Goal: Task Accomplishment & Management: Use online tool/utility

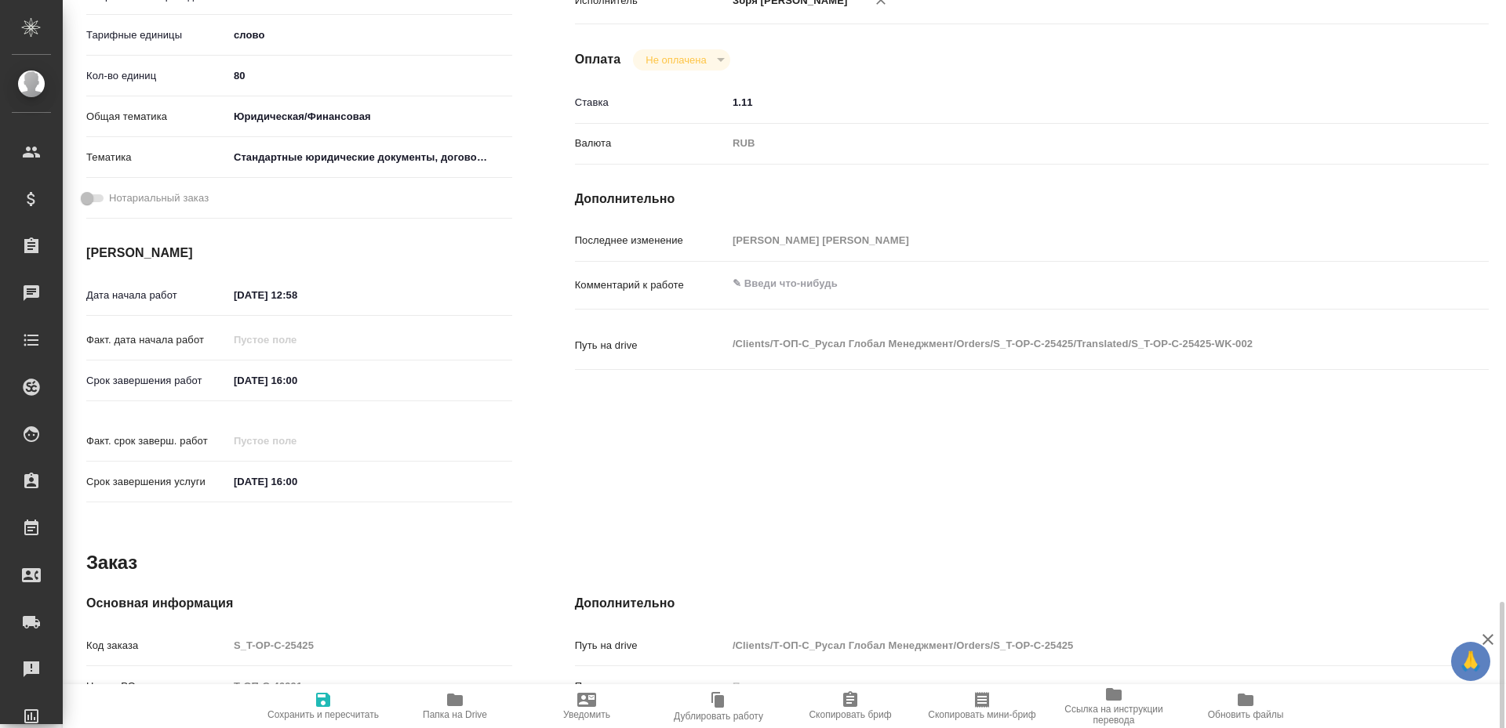
scroll to position [609, 0]
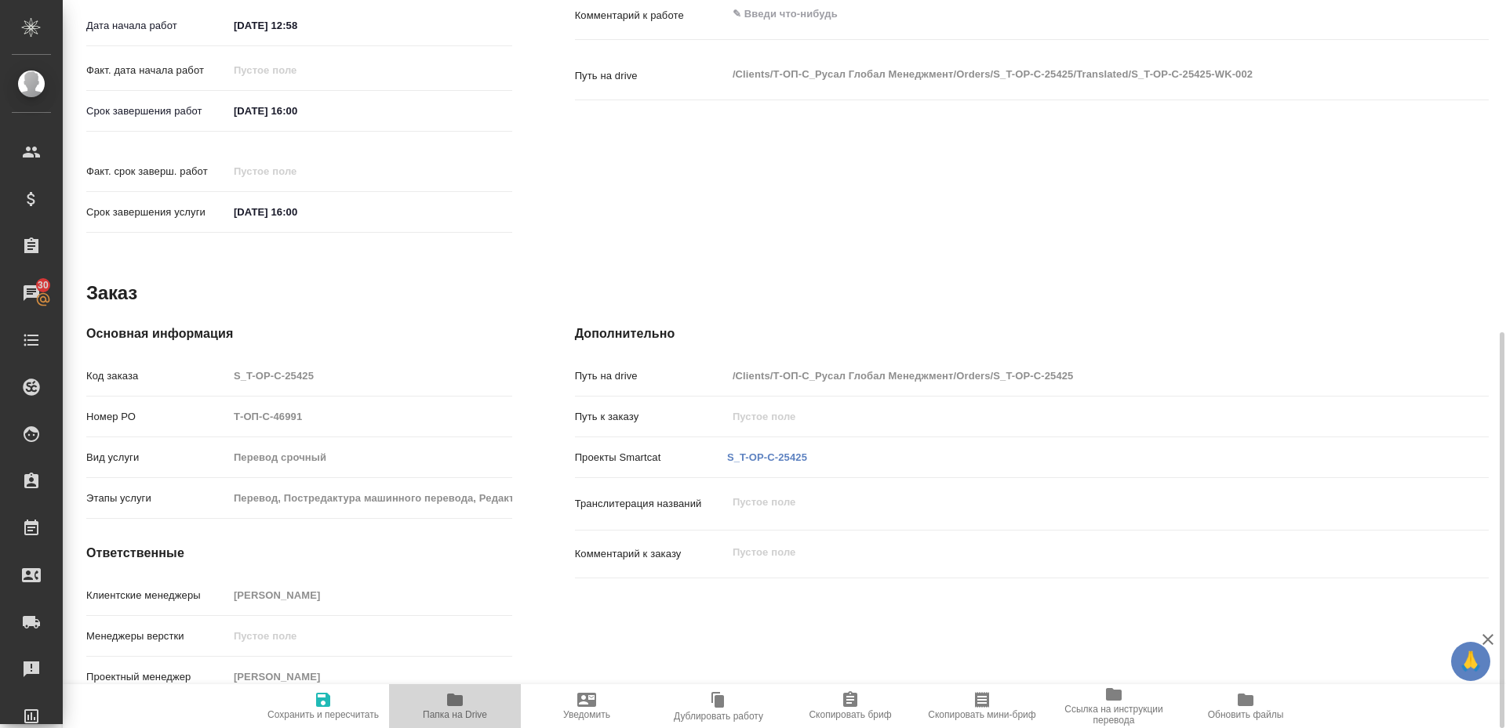
click at [455, 700] on icon "button" at bounding box center [455, 700] width 16 height 13
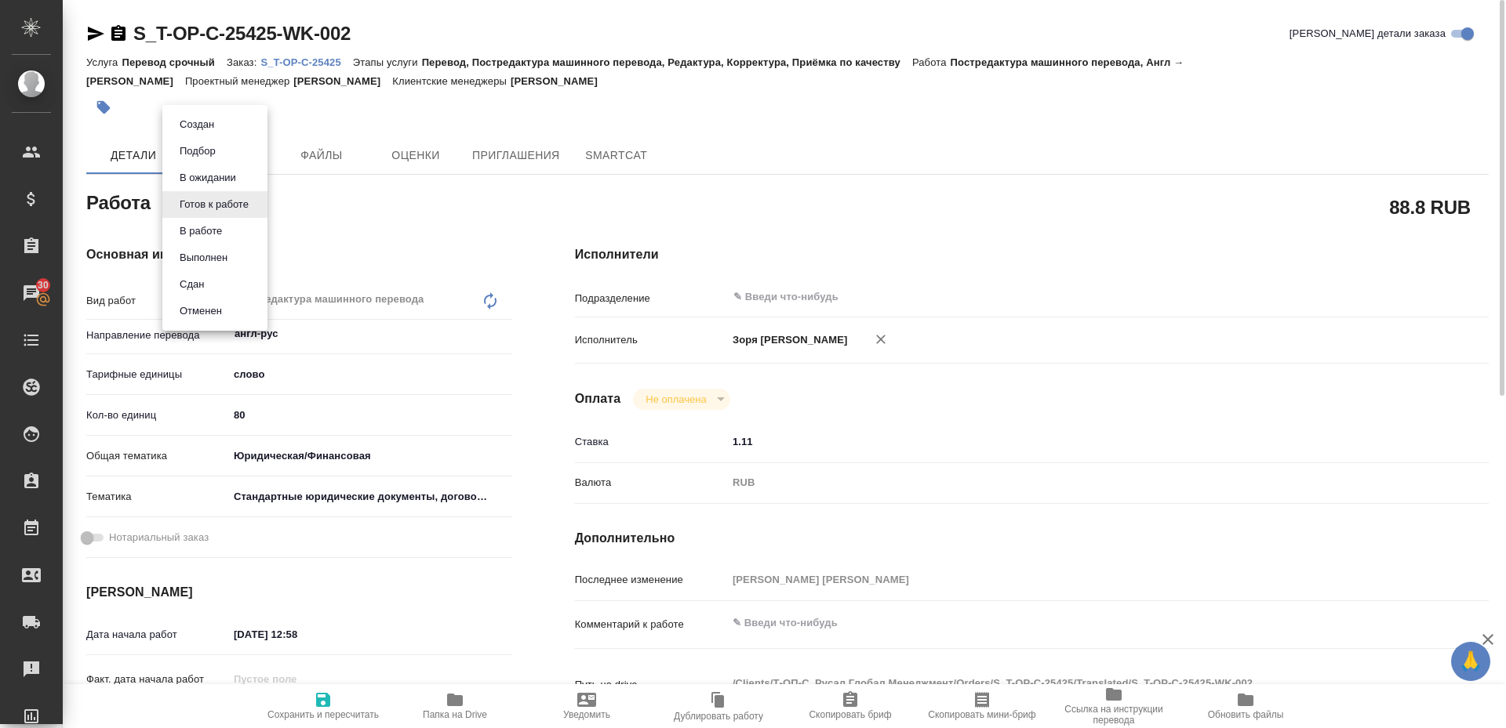
click at [202, 214] on body "🙏 .cls-1 fill:#fff; AWATERA Zoria Tatiana Клиенты Спецификации Заказы 30 Чаты T…" at bounding box center [753, 364] width 1506 height 728
click at [203, 239] on button "В работе" at bounding box center [201, 231] width 52 height 17
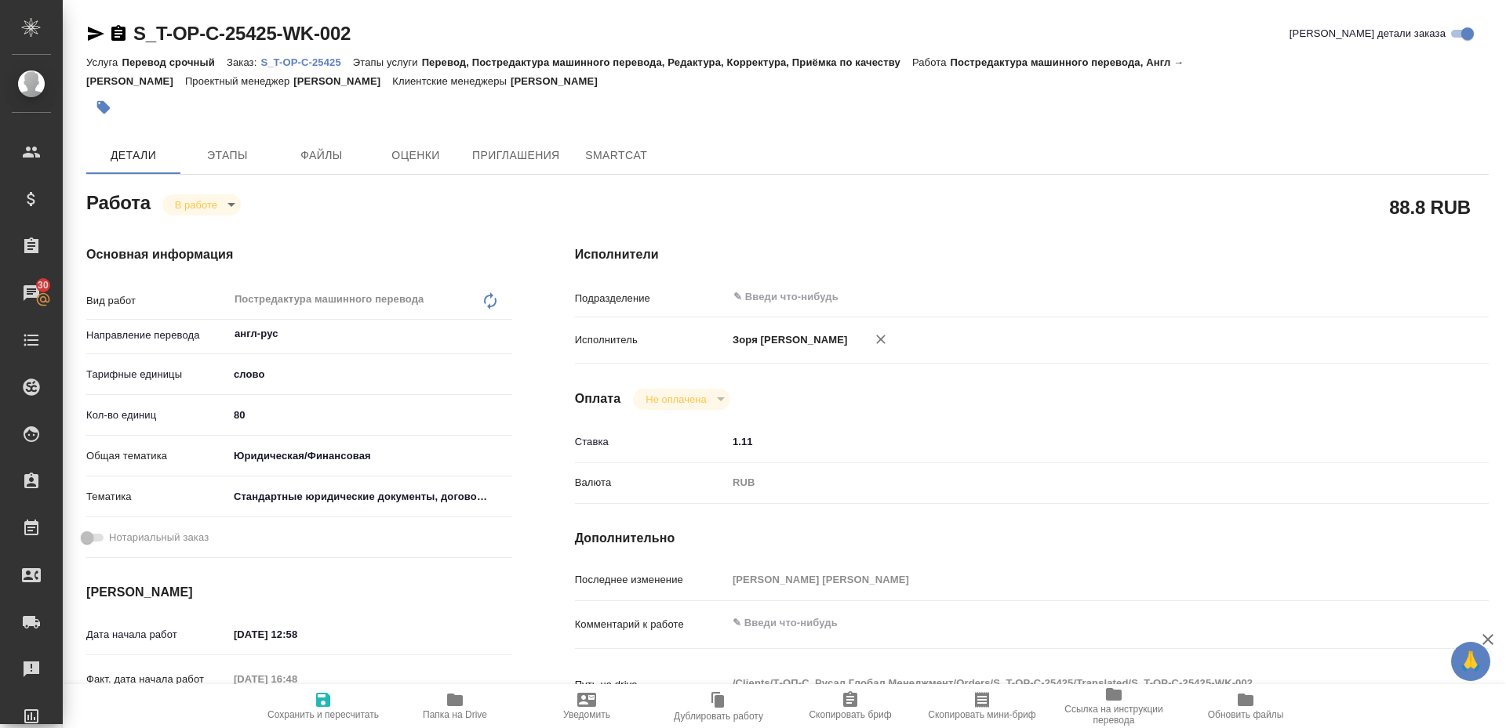
type textarea "x"
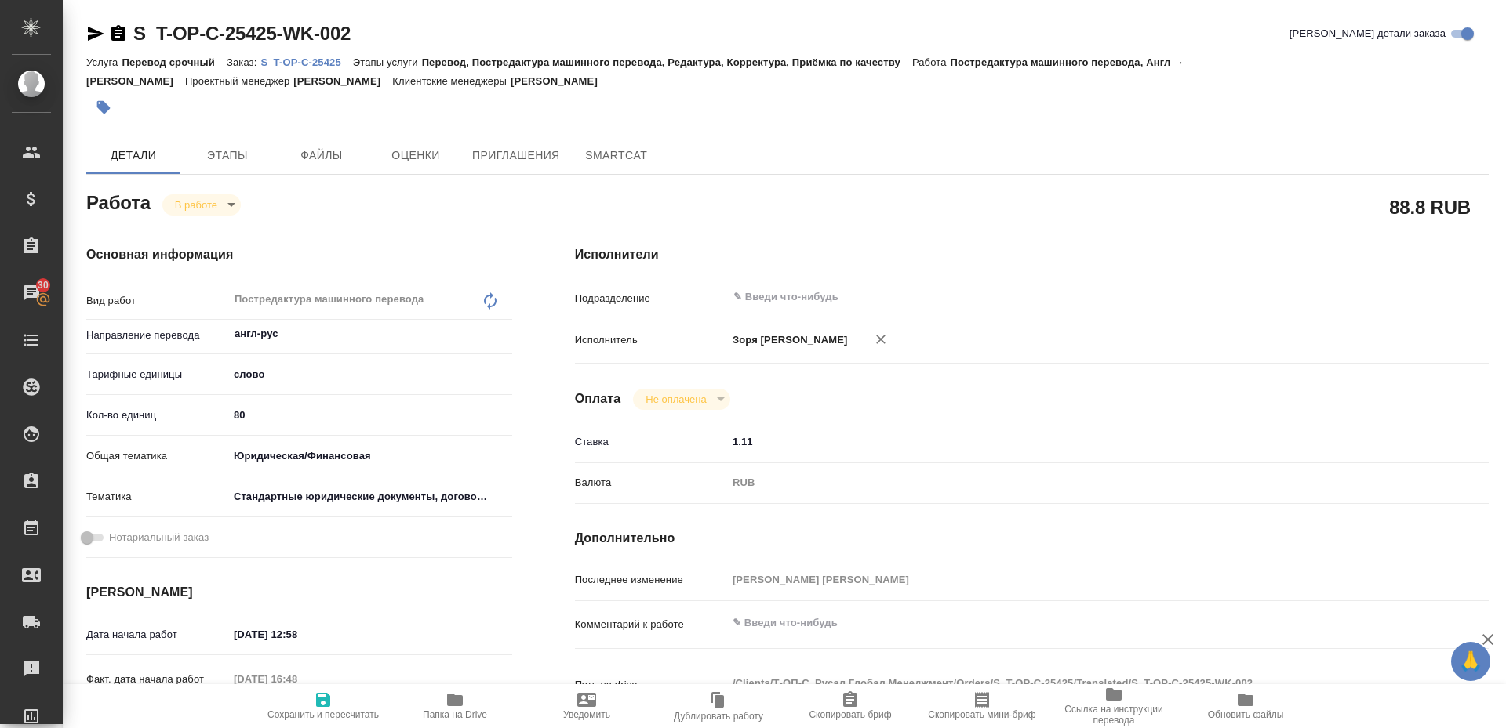
type textarea "x"
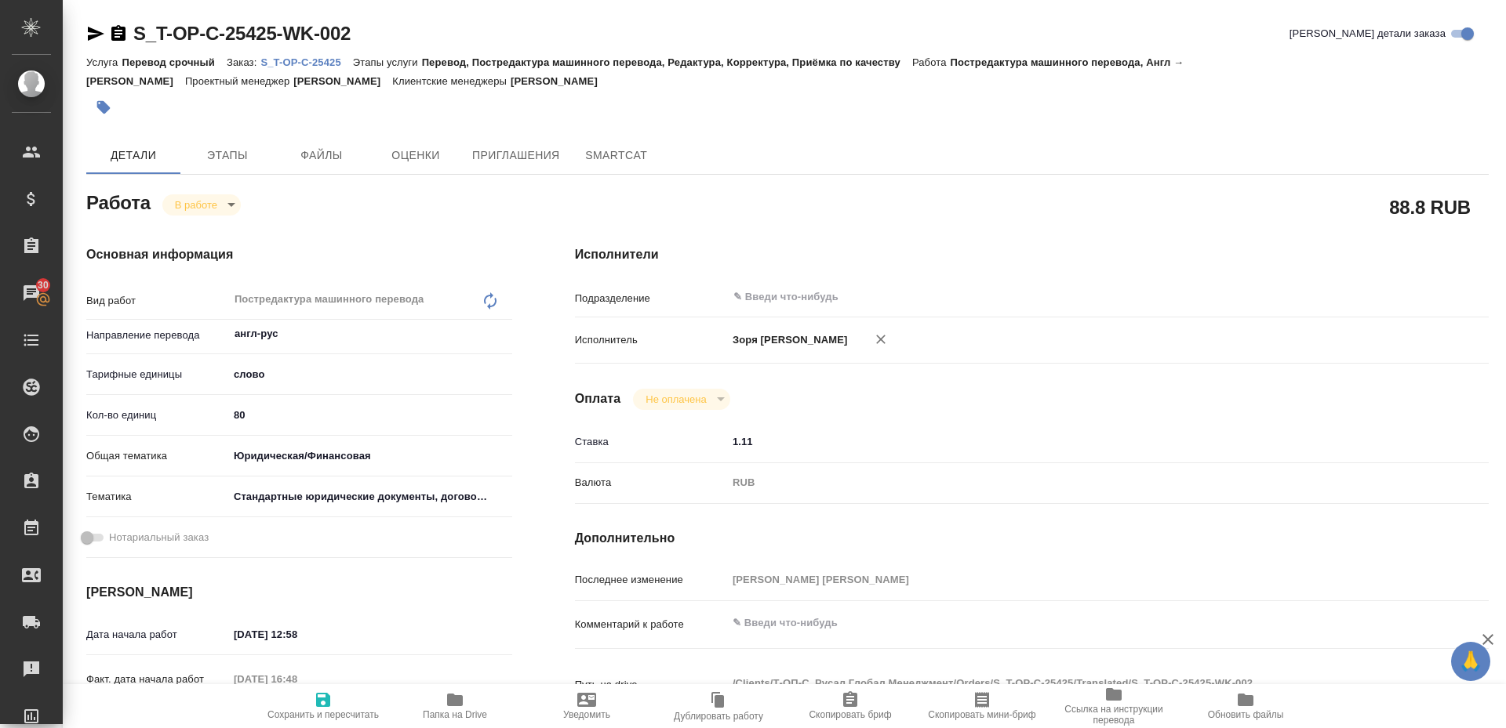
scroll to position [609, 0]
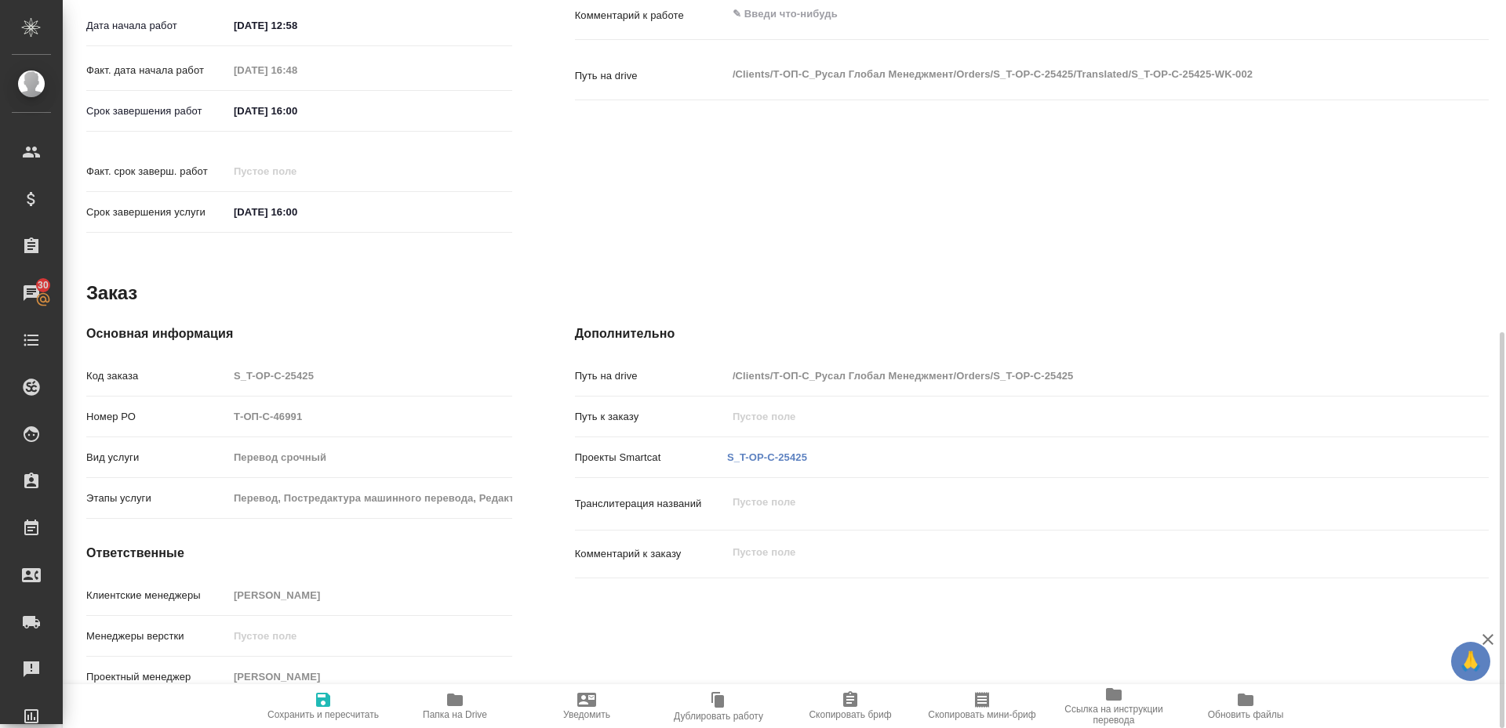
type textarea "x"
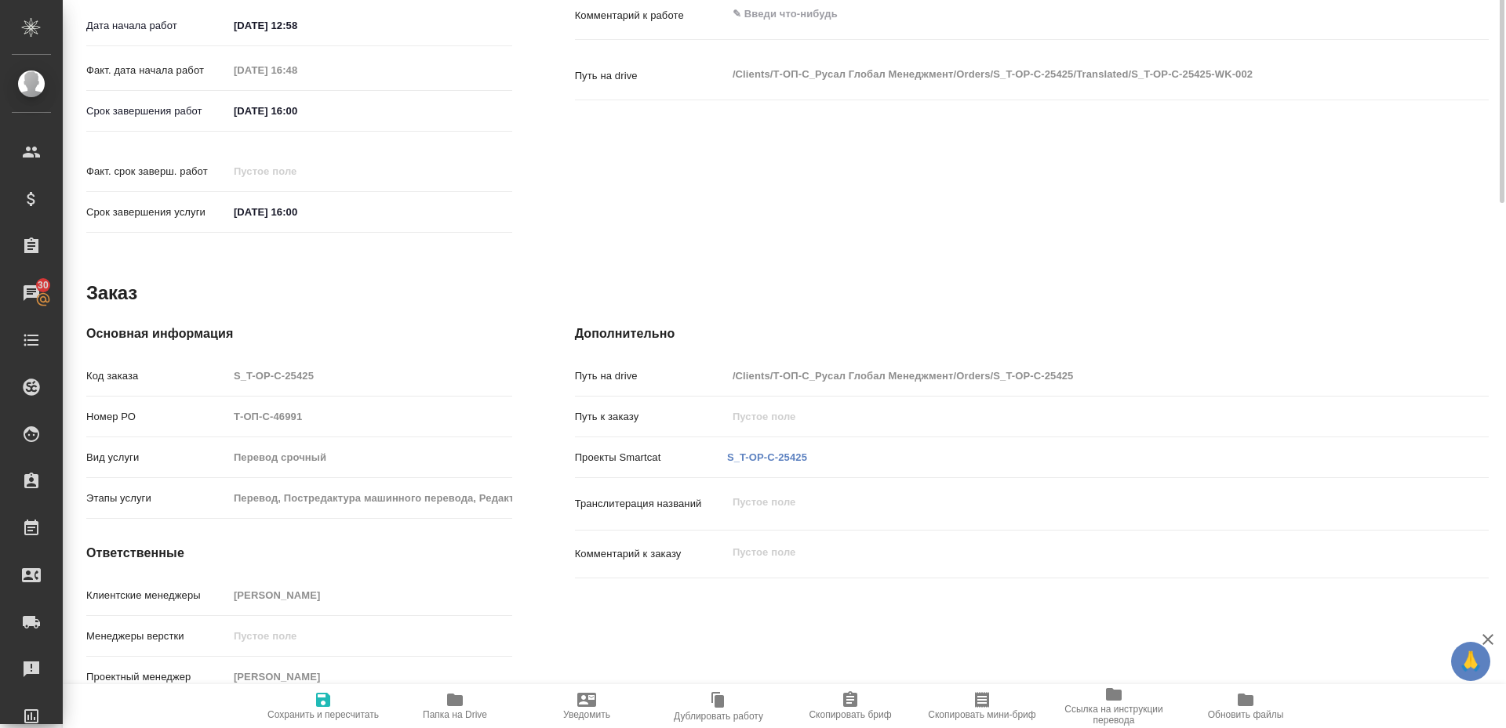
scroll to position [0, 0]
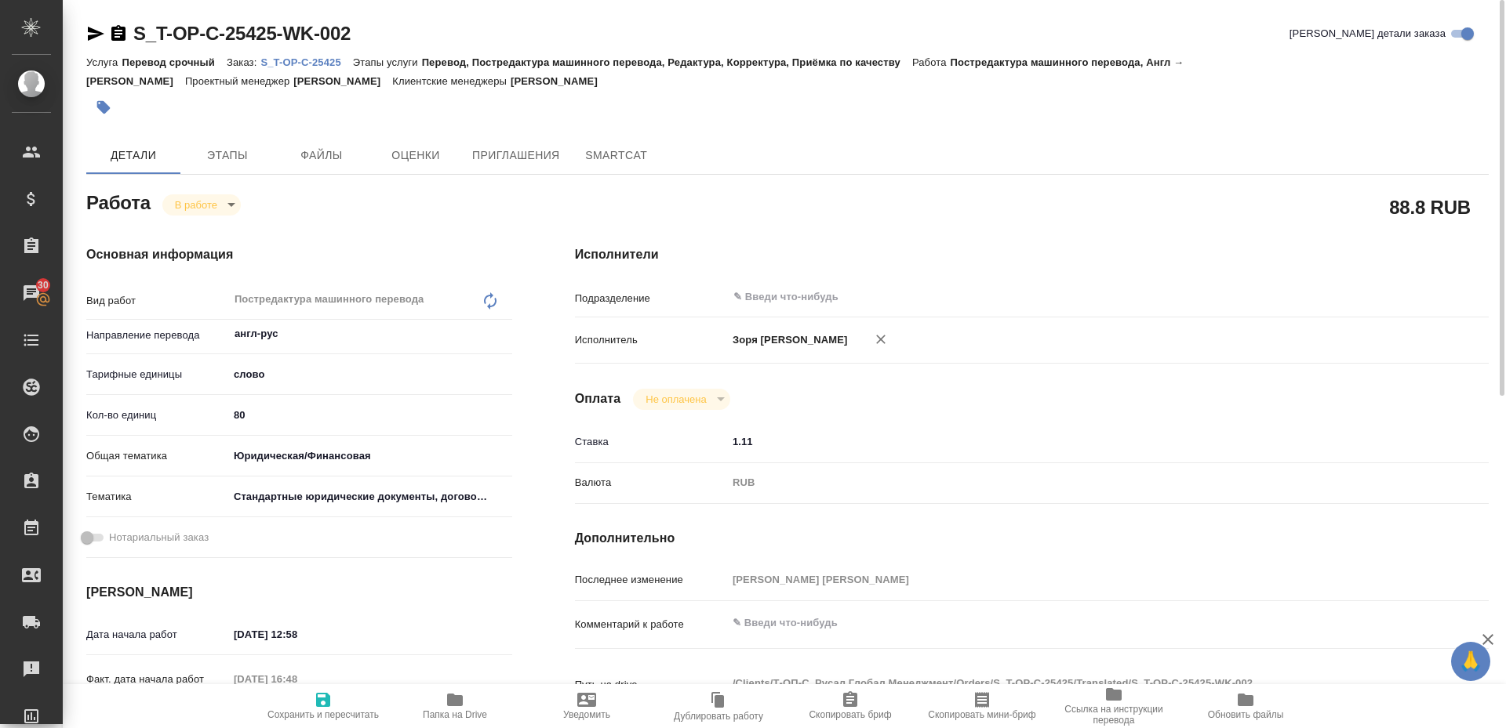
click at [451, 696] on icon "button" at bounding box center [455, 700] width 16 height 13
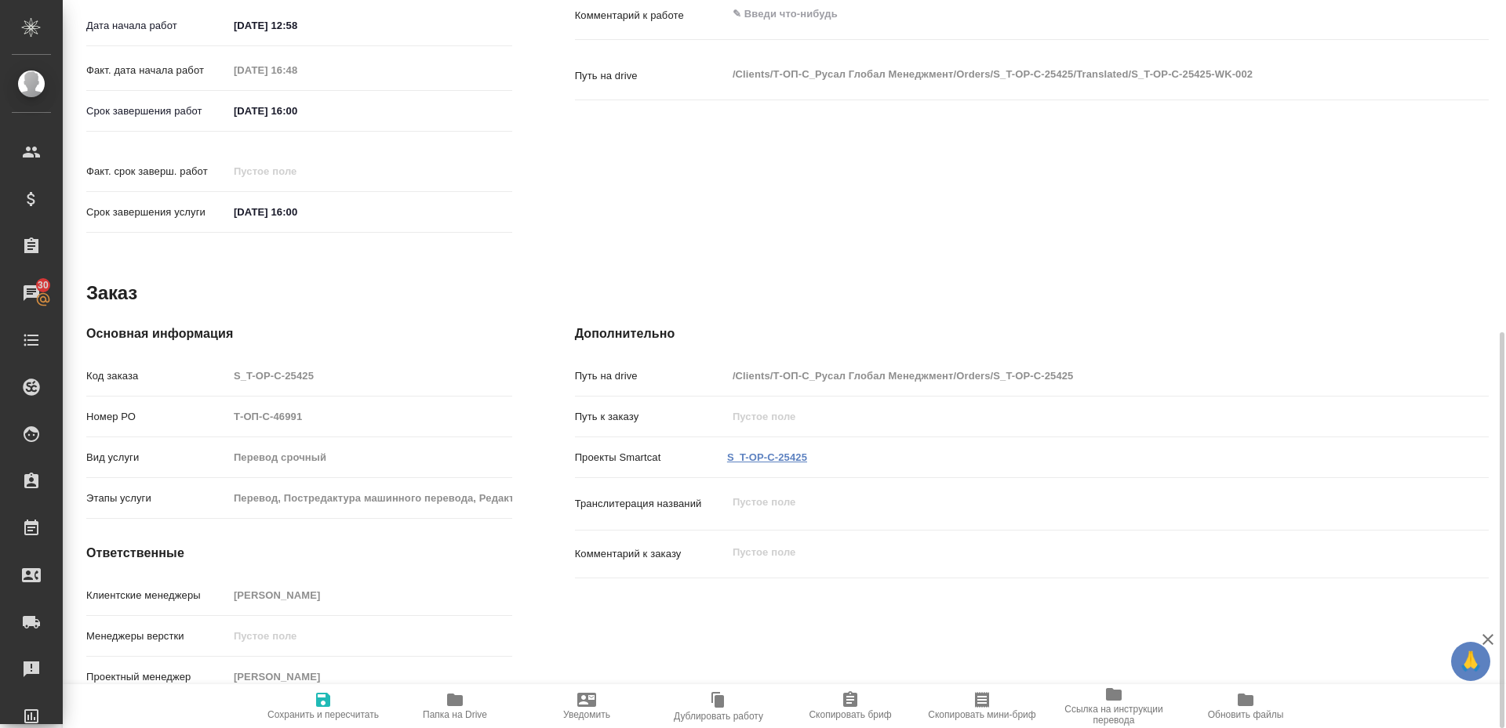
click at [745, 452] on link "S_T-OP-C-25425" at bounding box center [767, 458] width 80 height 12
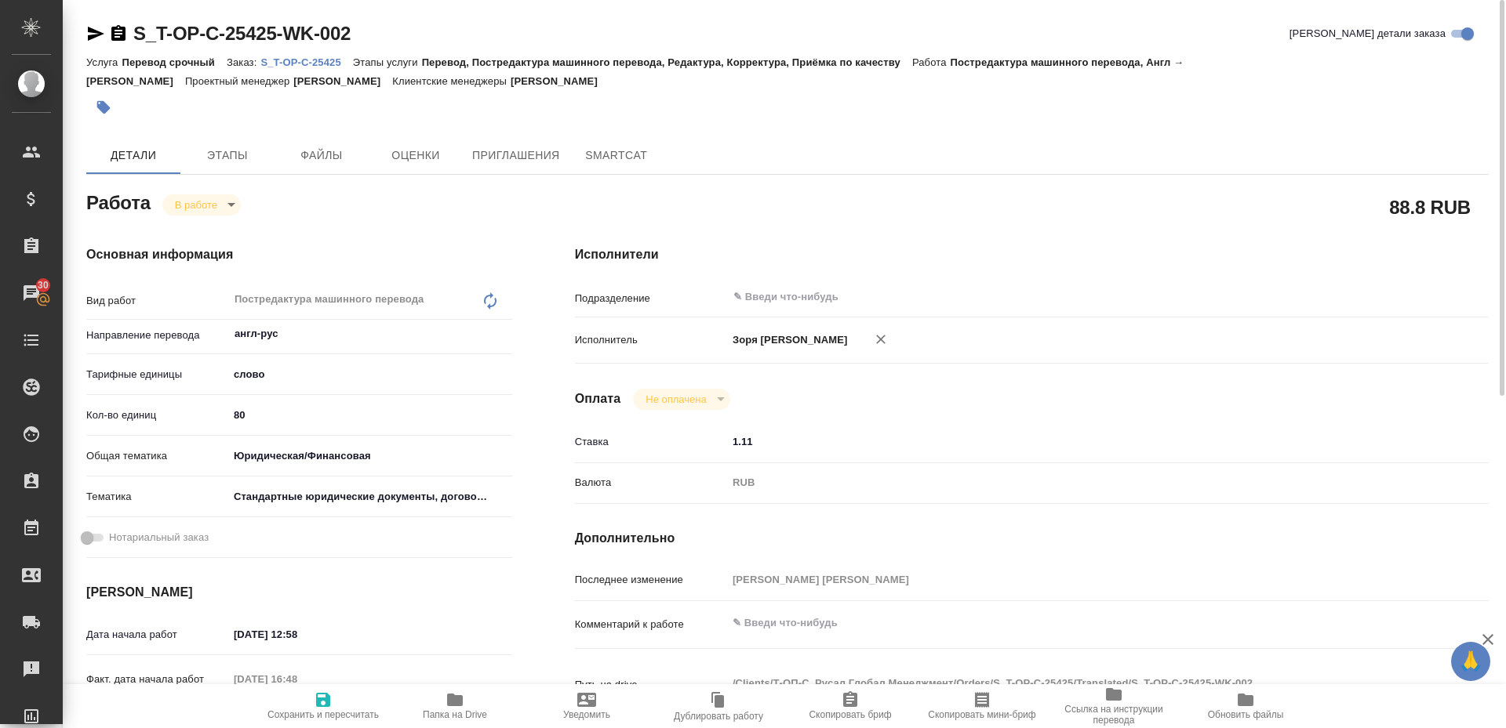
click at [207, 198] on body "🙏 .cls-1 fill:#fff; AWATERA Zoria Tatiana Клиенты Спецификации Заказы 30 Чаты T…" at bounding box center [753, 364] width 1506 height 728
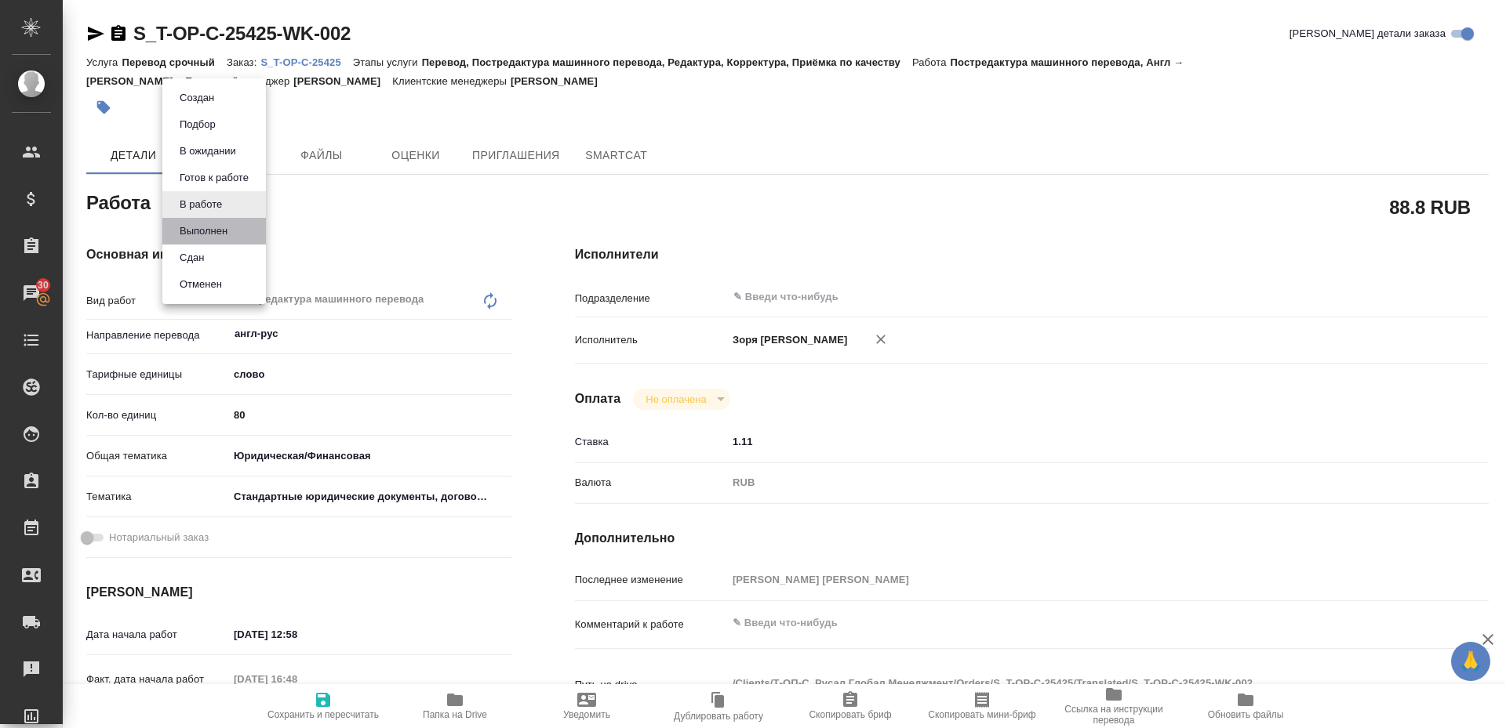
click at [204, 222] on li "Выполнен" at bounding box center [214, 231] width 104 height 27
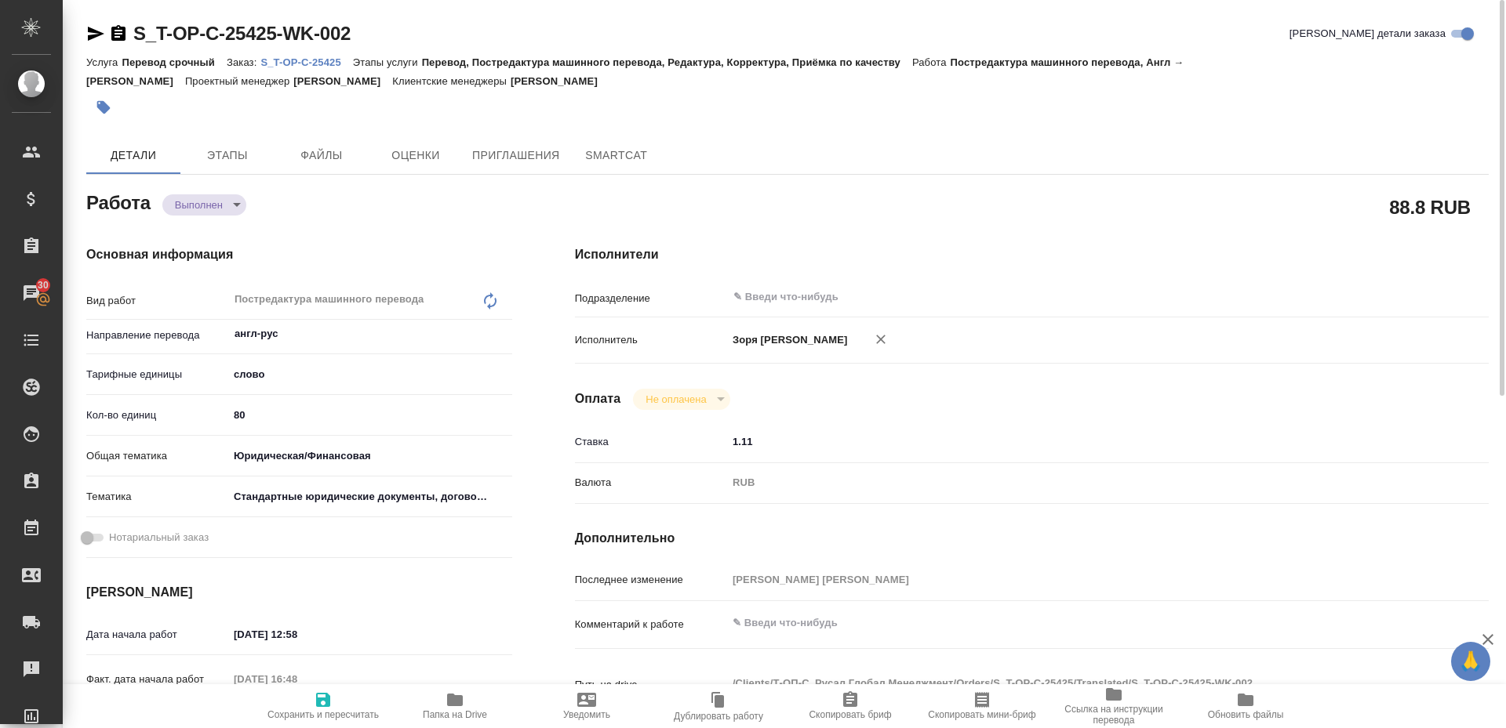
type textarea "x"
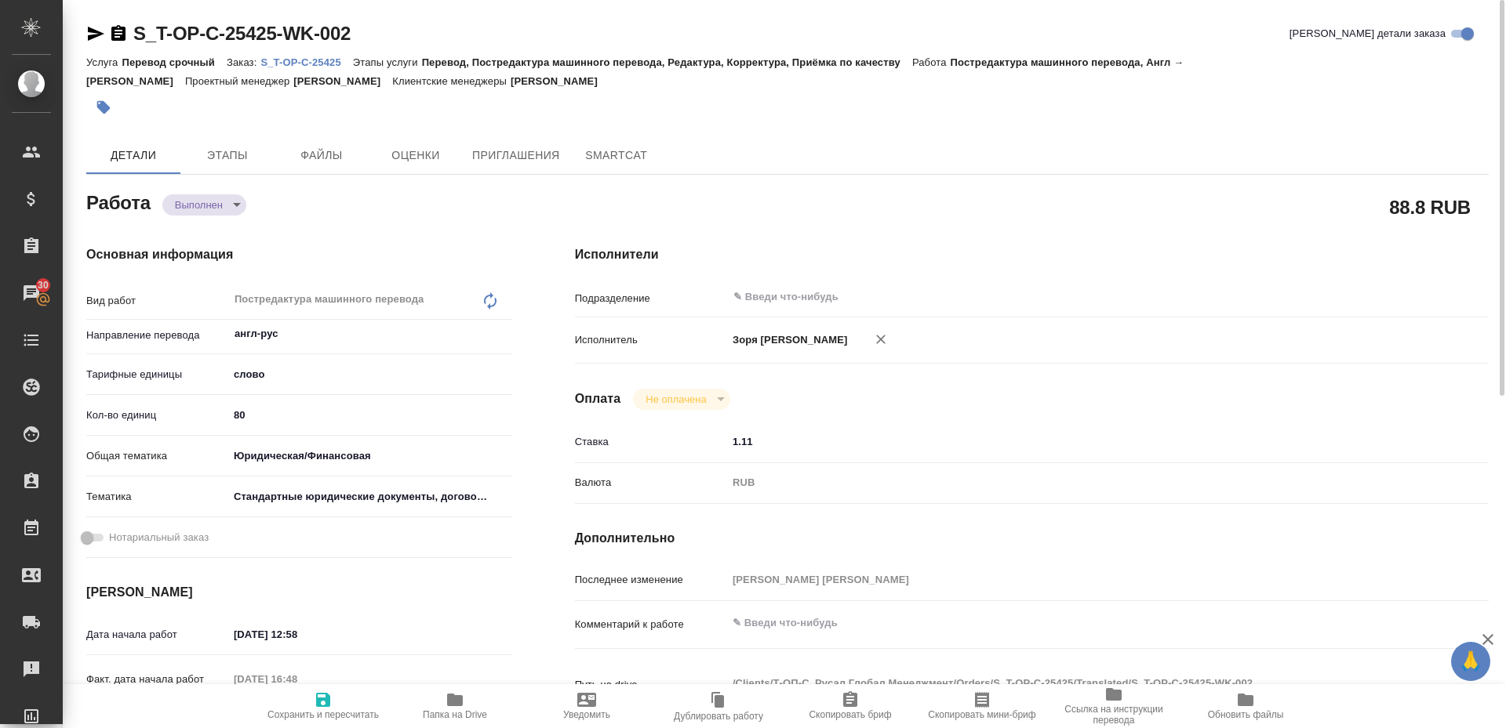
type textarea "x"
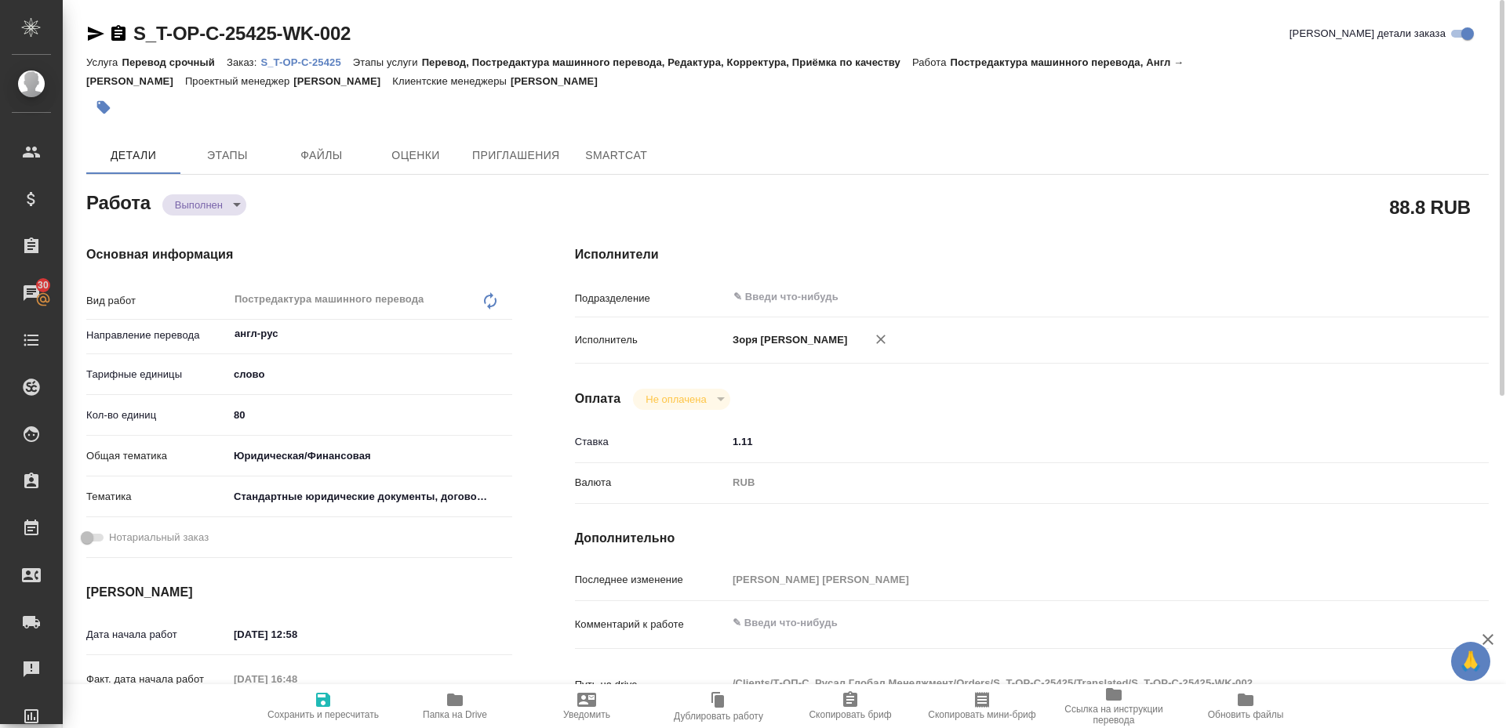
type textarea "x"
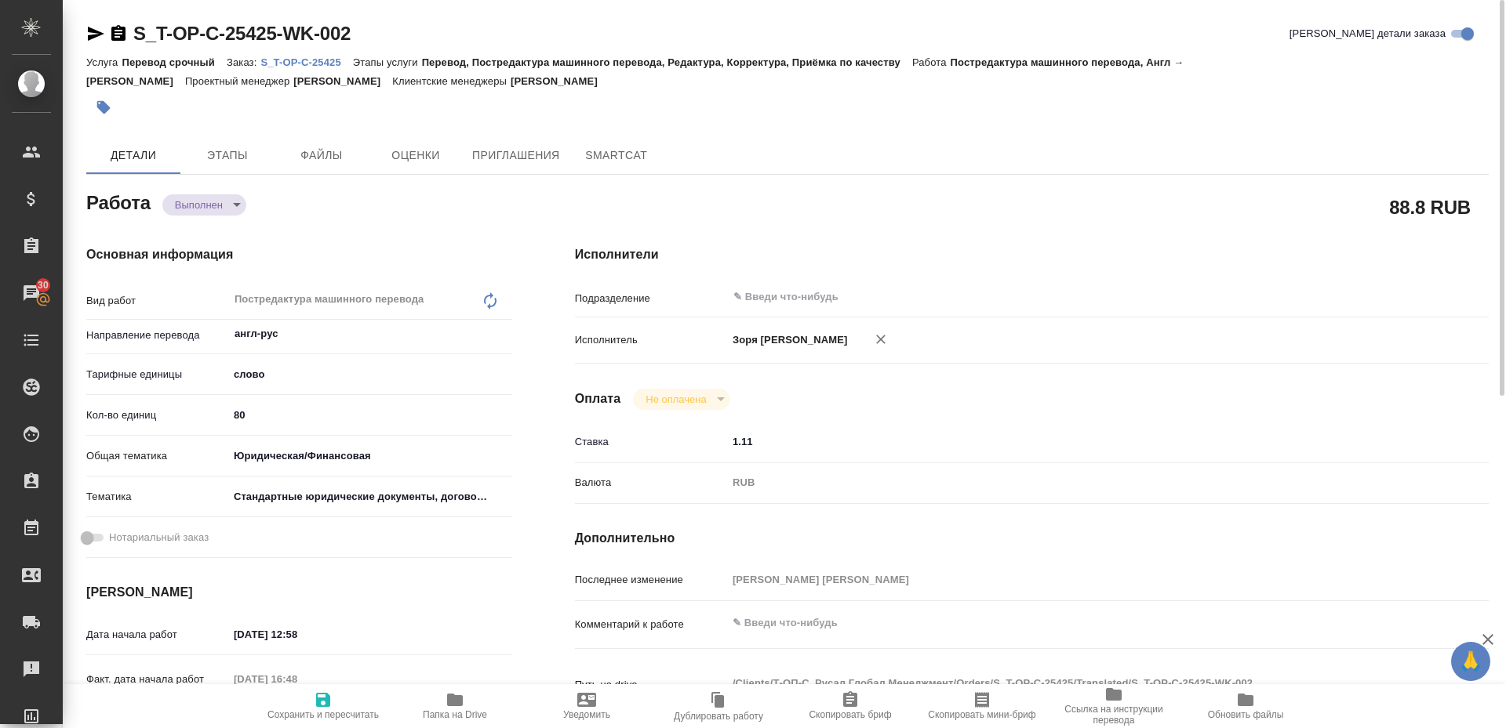
click at [91, 35] on icon "button" at bounding box center [95, 33] width 19 height 19
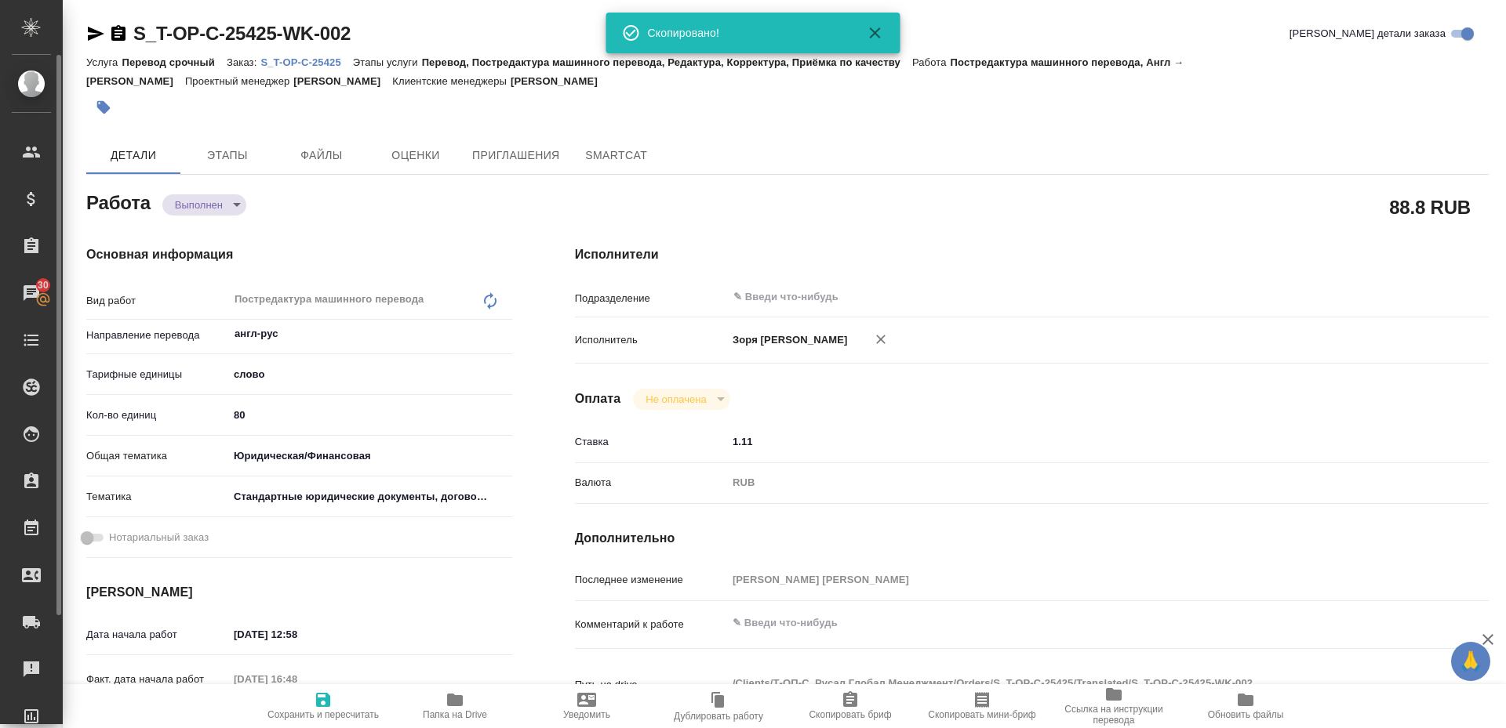
type textarea "x"
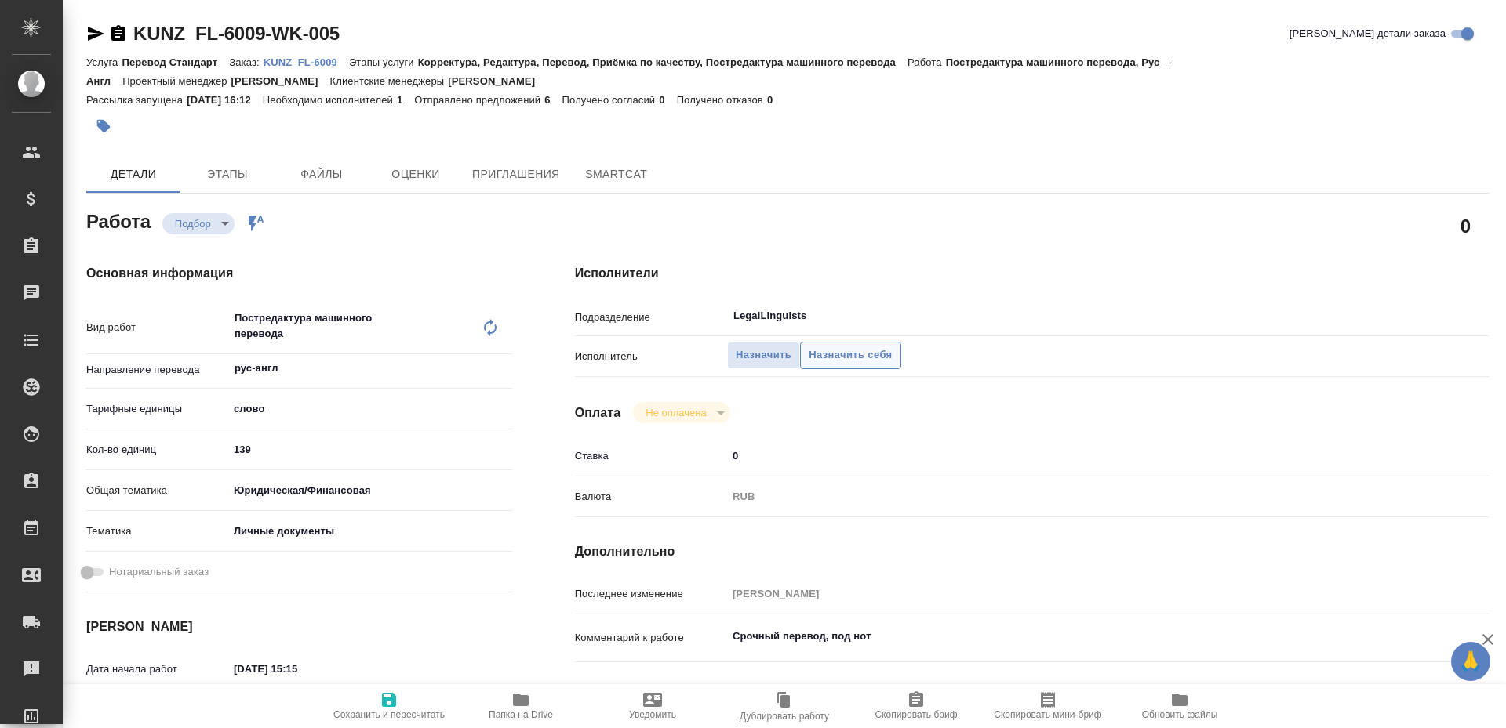
click at [832, 362] on span "Назначить себя" at bounding box center [849, 356] width 83 height 18
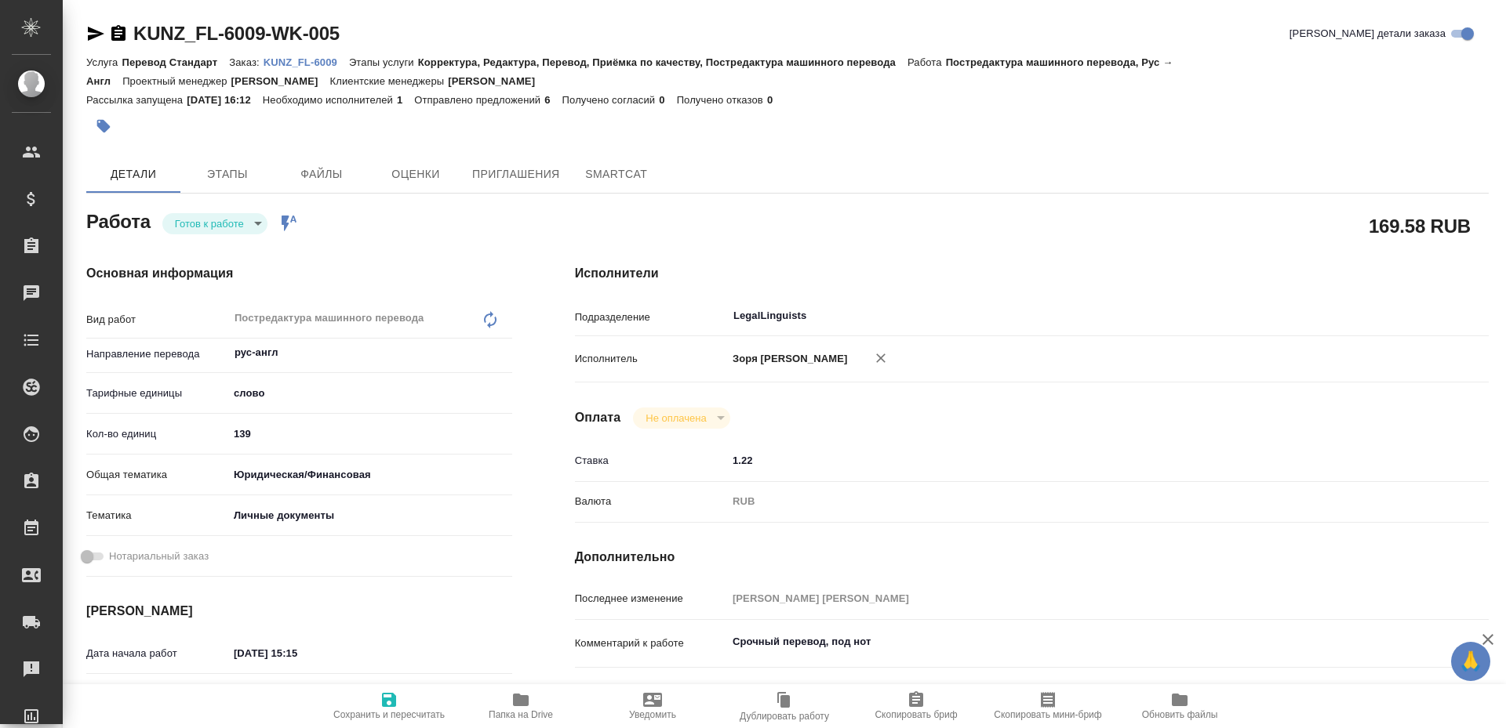
type textarea "x"
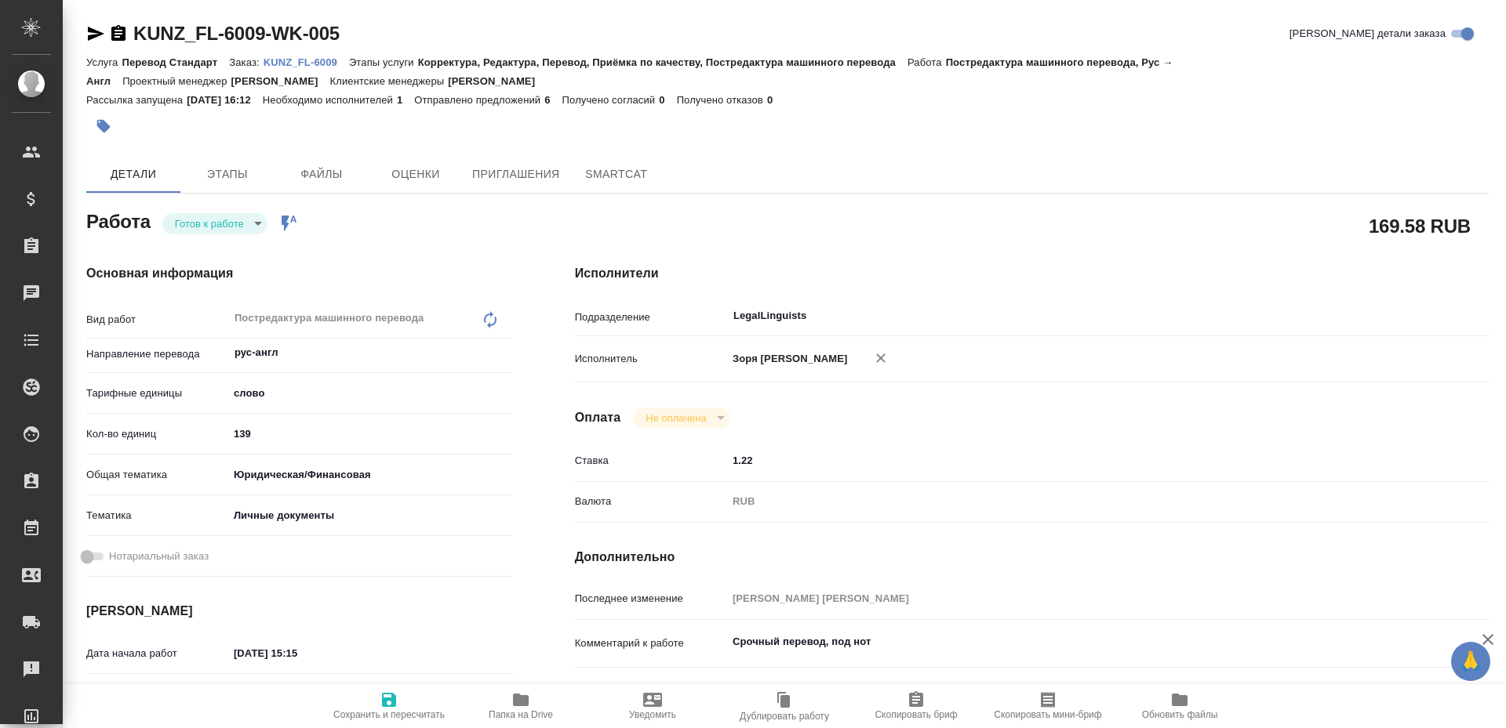
type textarea "x"
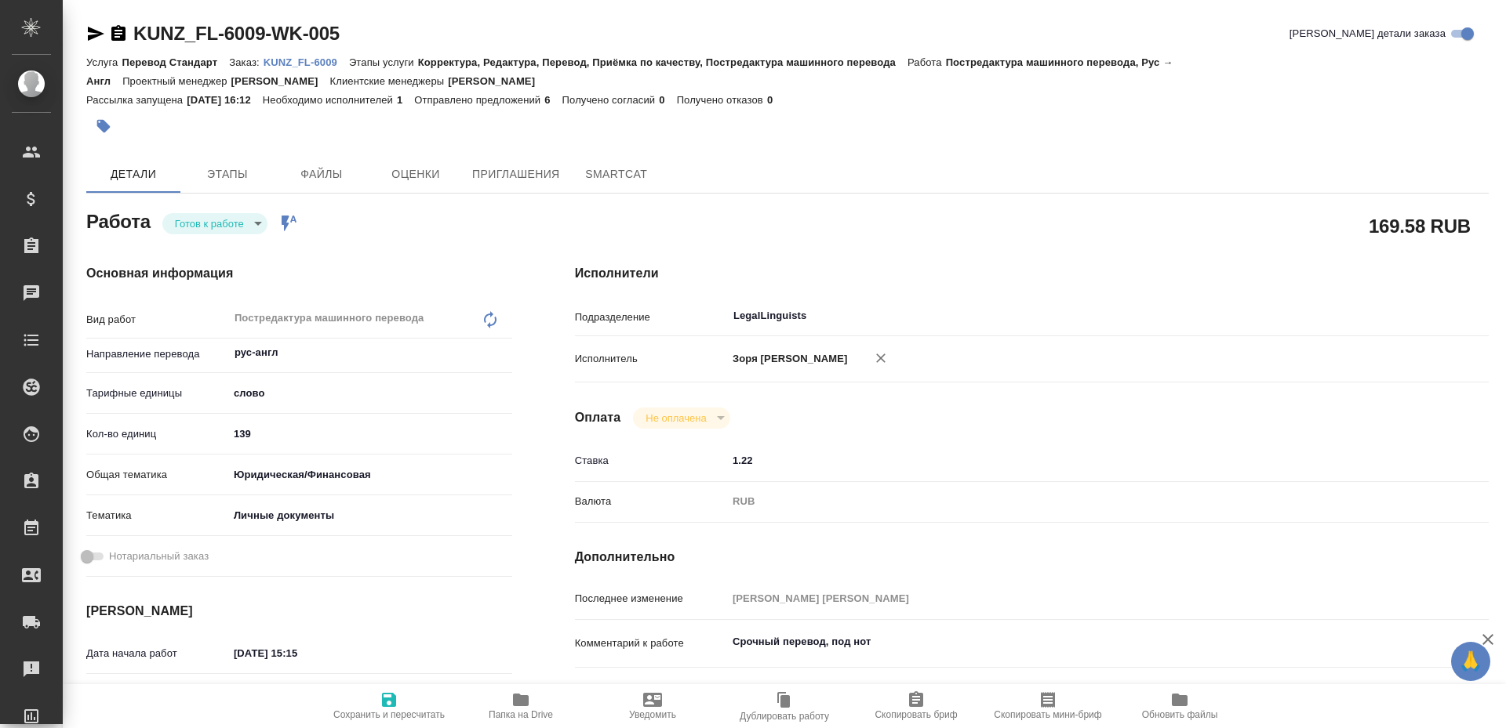
type textarea "x"
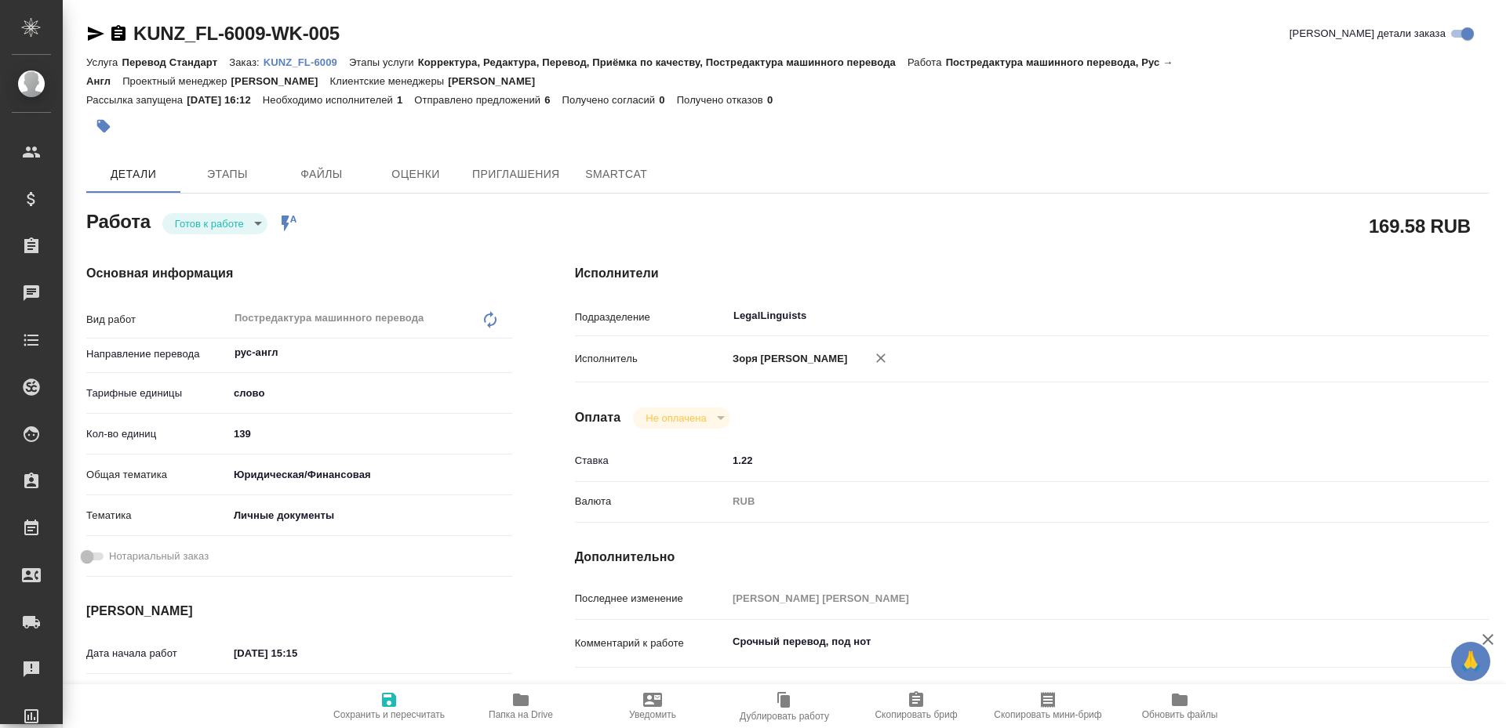
type textarea "x"
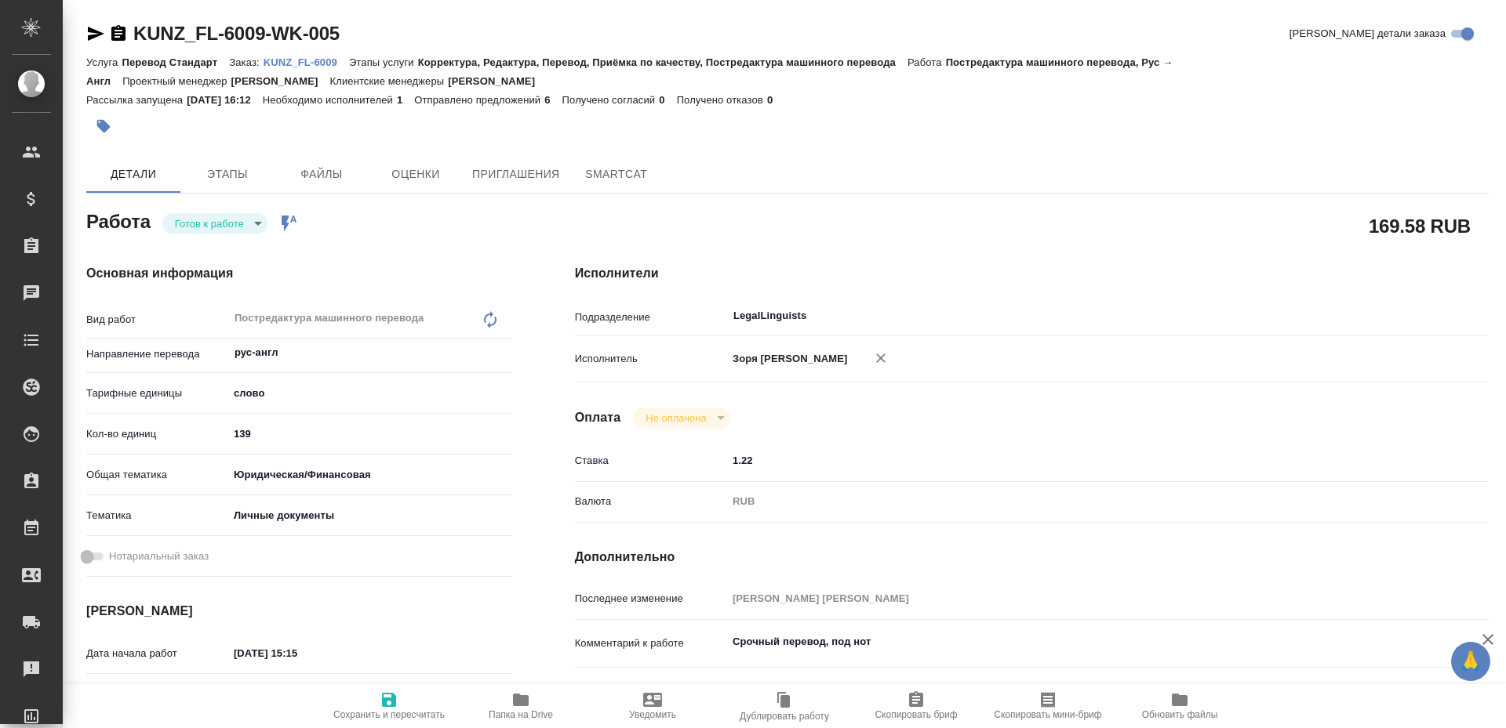
type textarea "x"
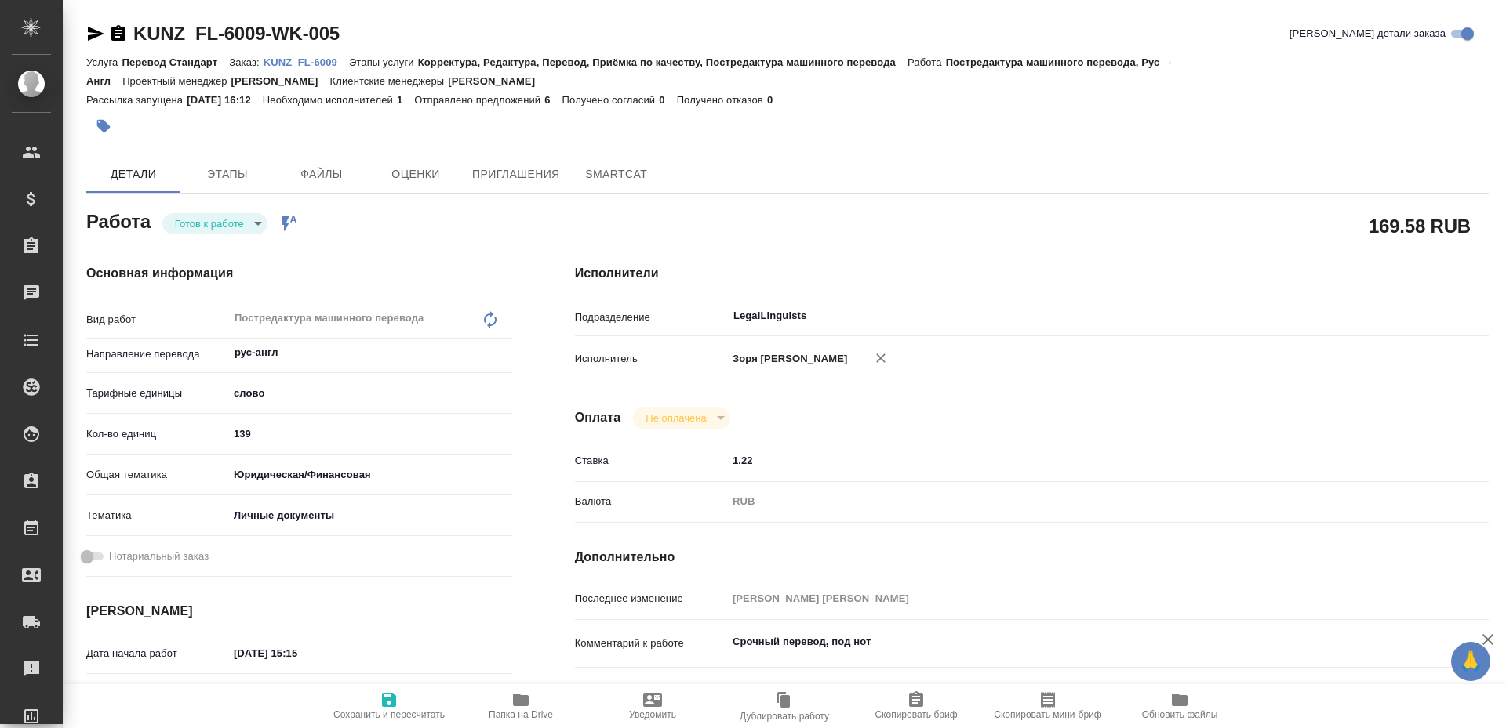
type textarea "x"
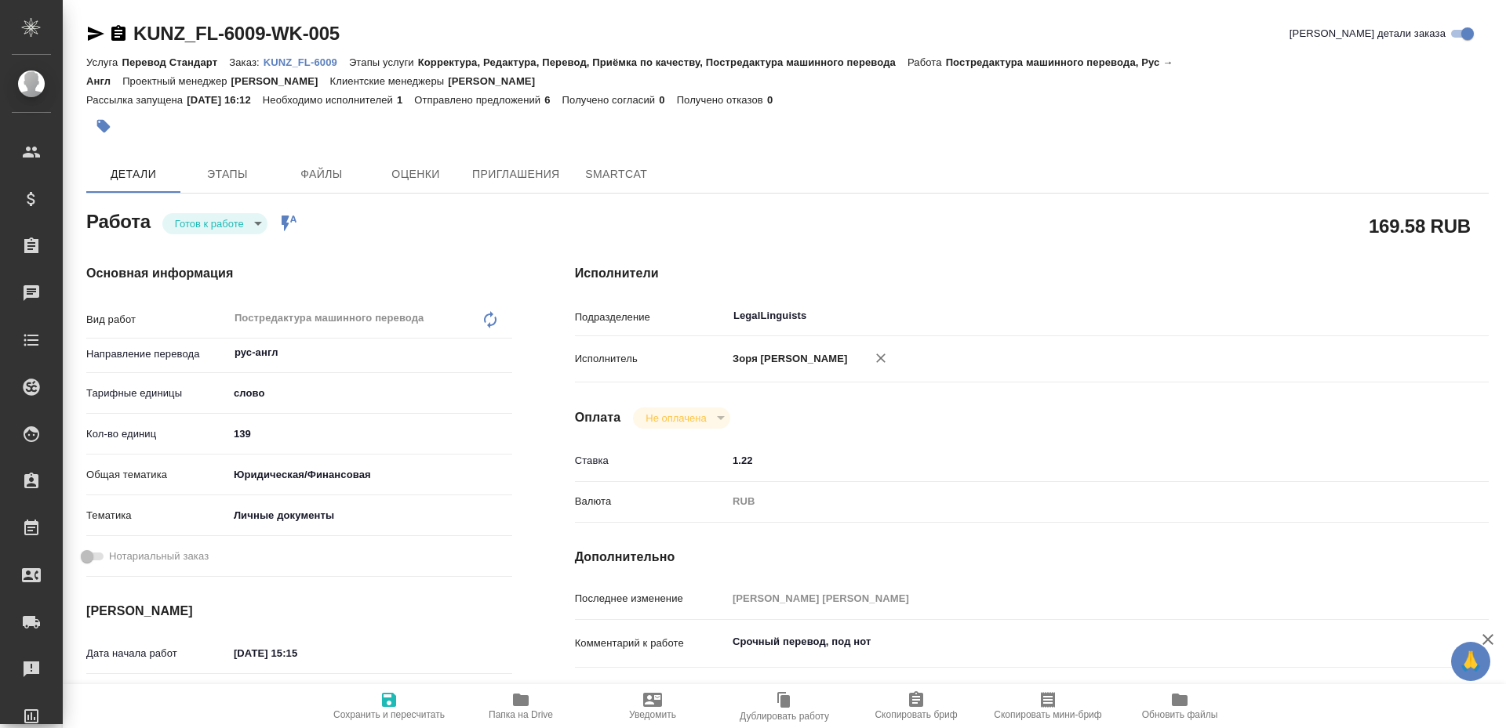
type textarea "x"
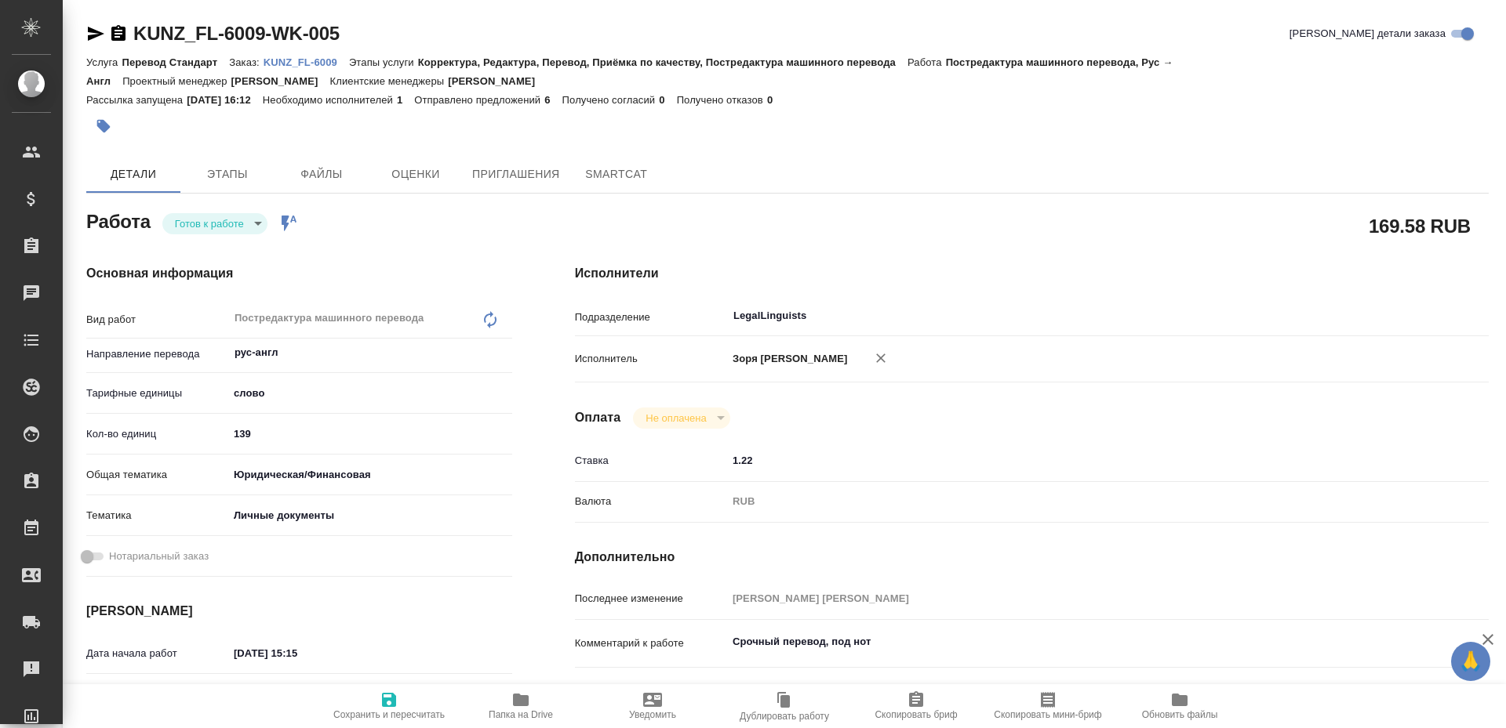
type textarea "x"
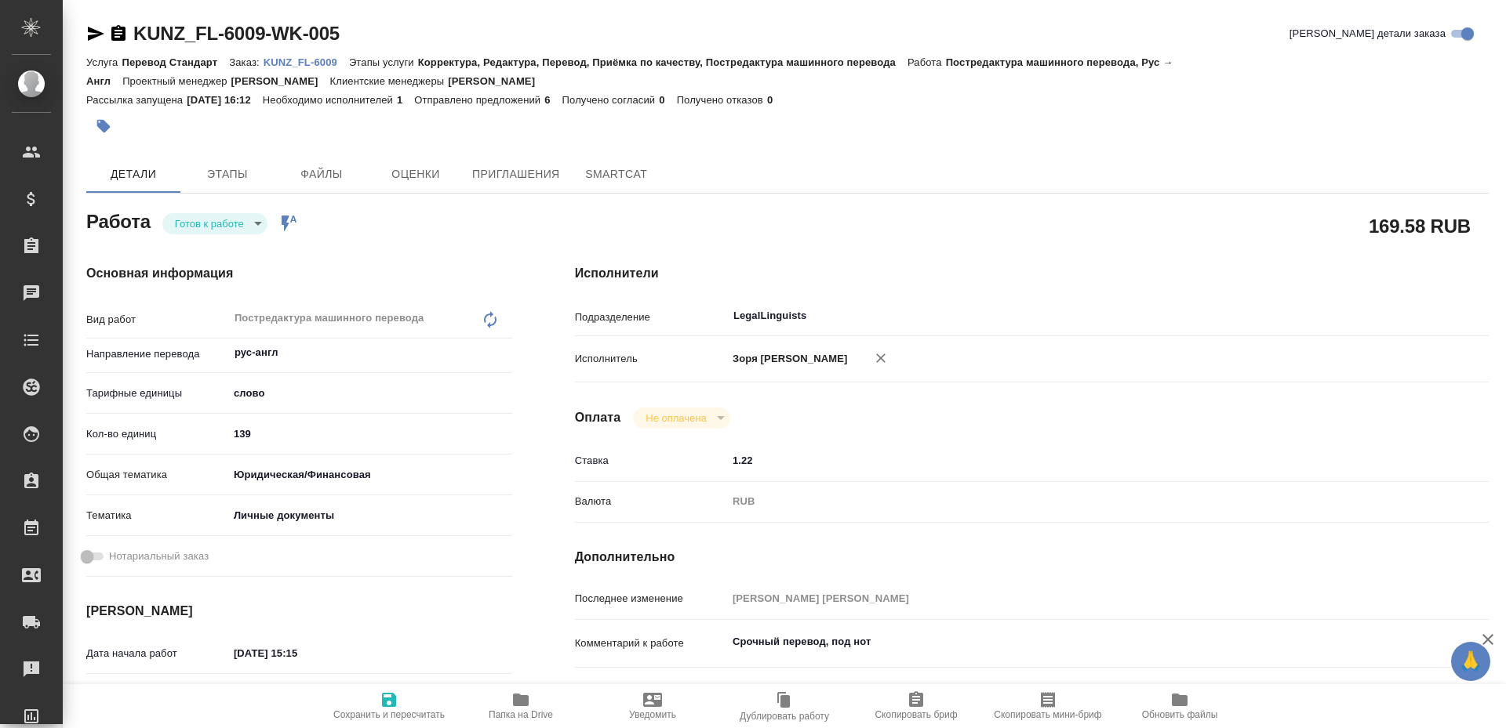
type textarea "x"
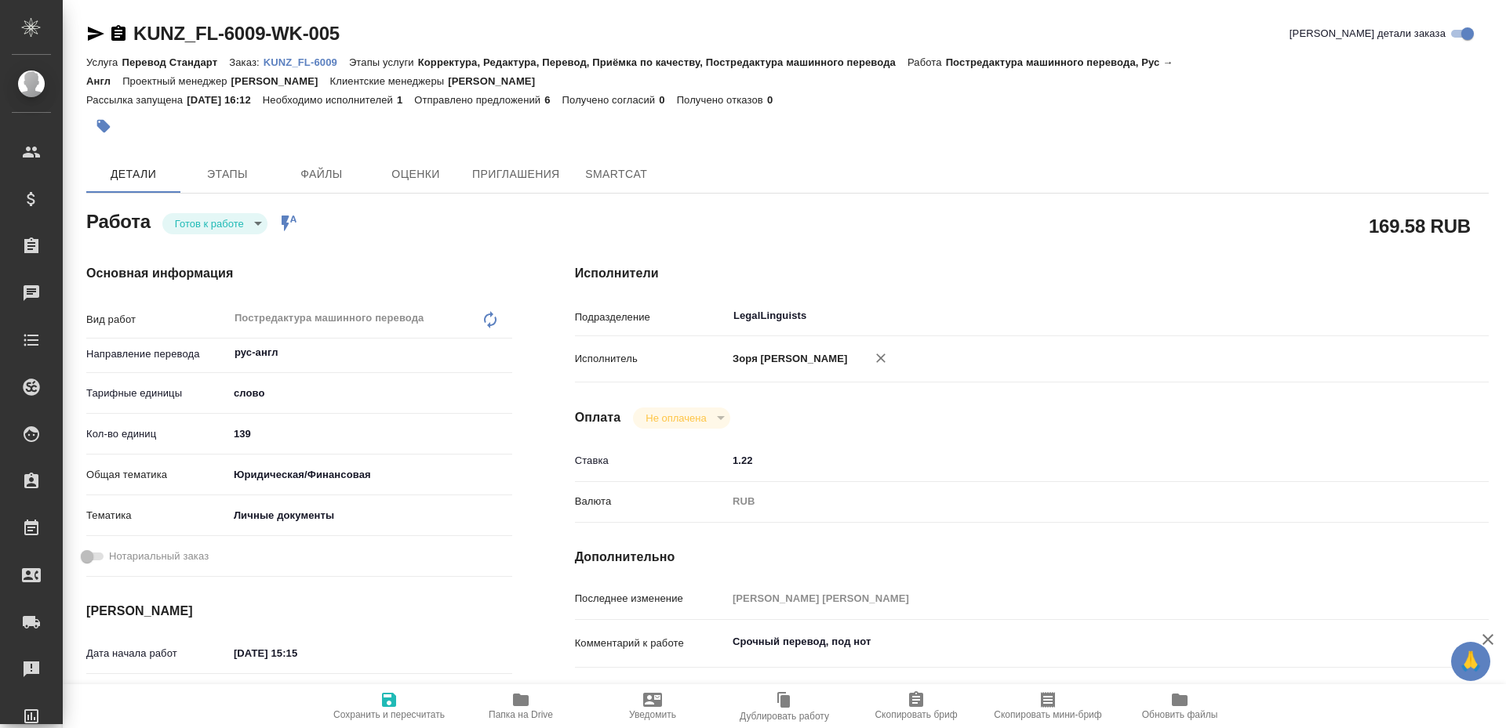
type textarea "x"
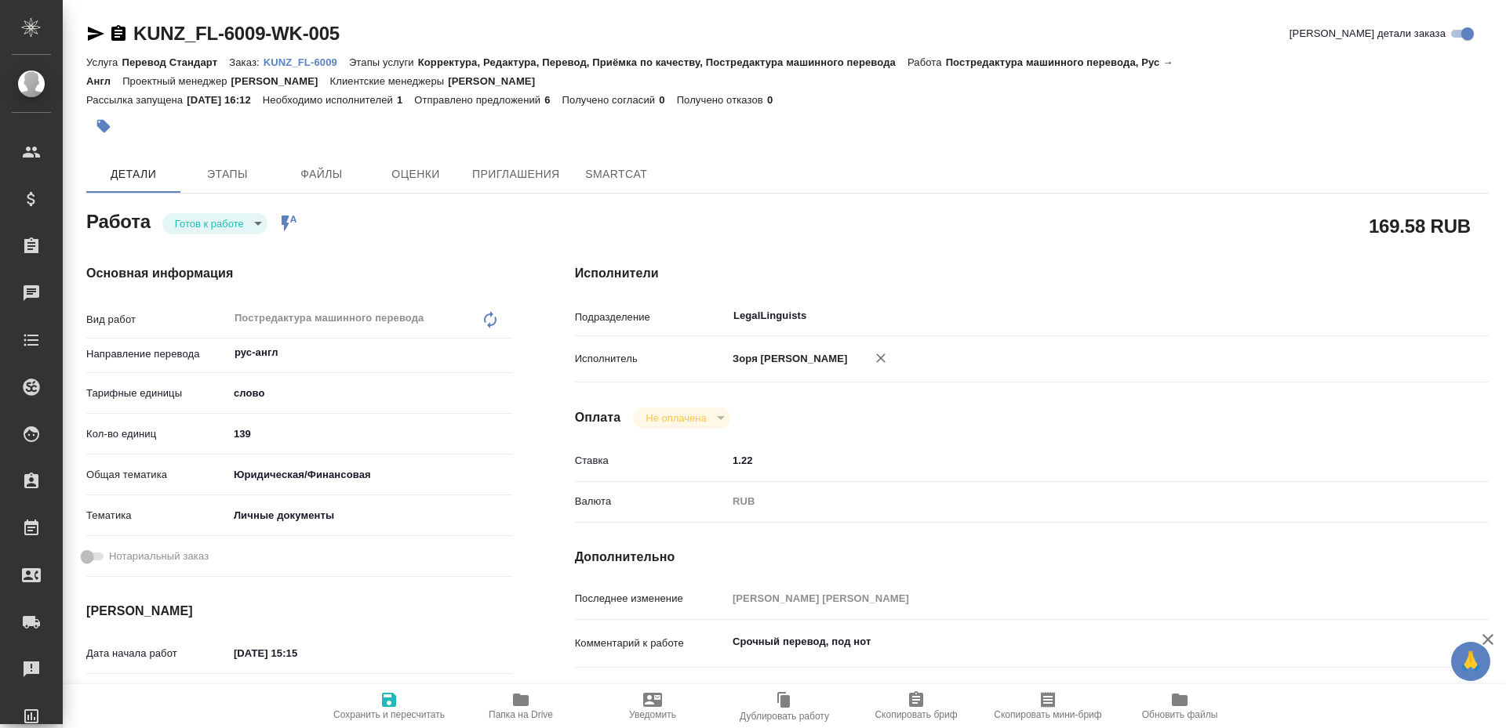
type textarea "x"
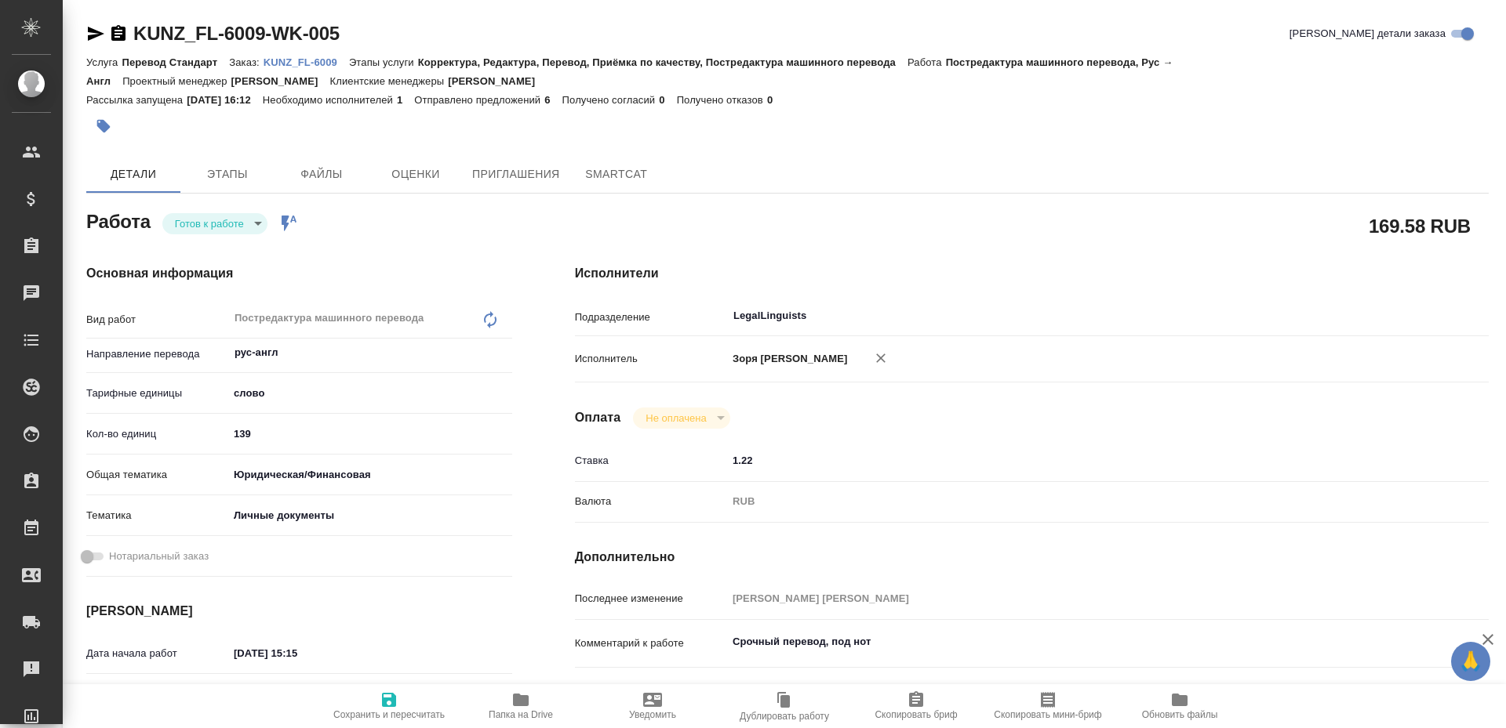
type textarea "x"
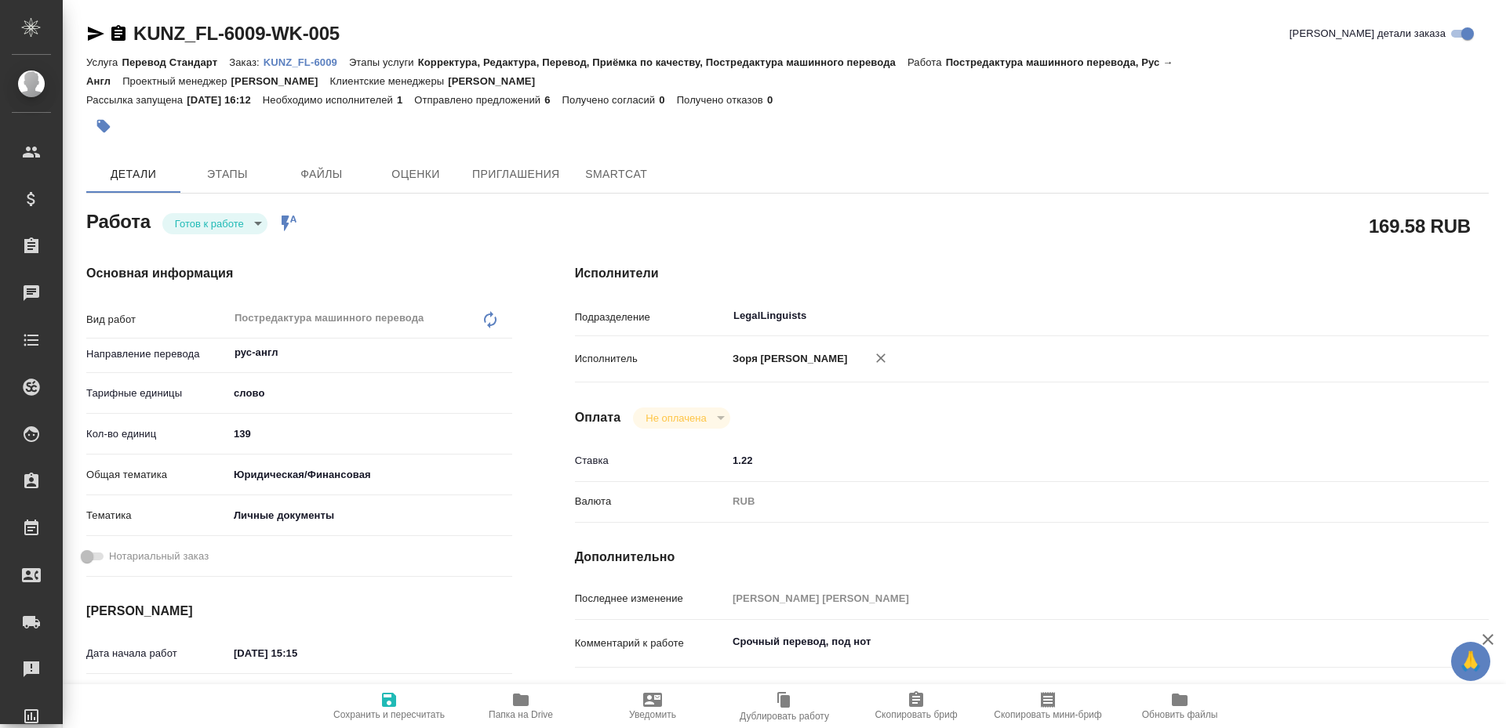
type textarea "x"
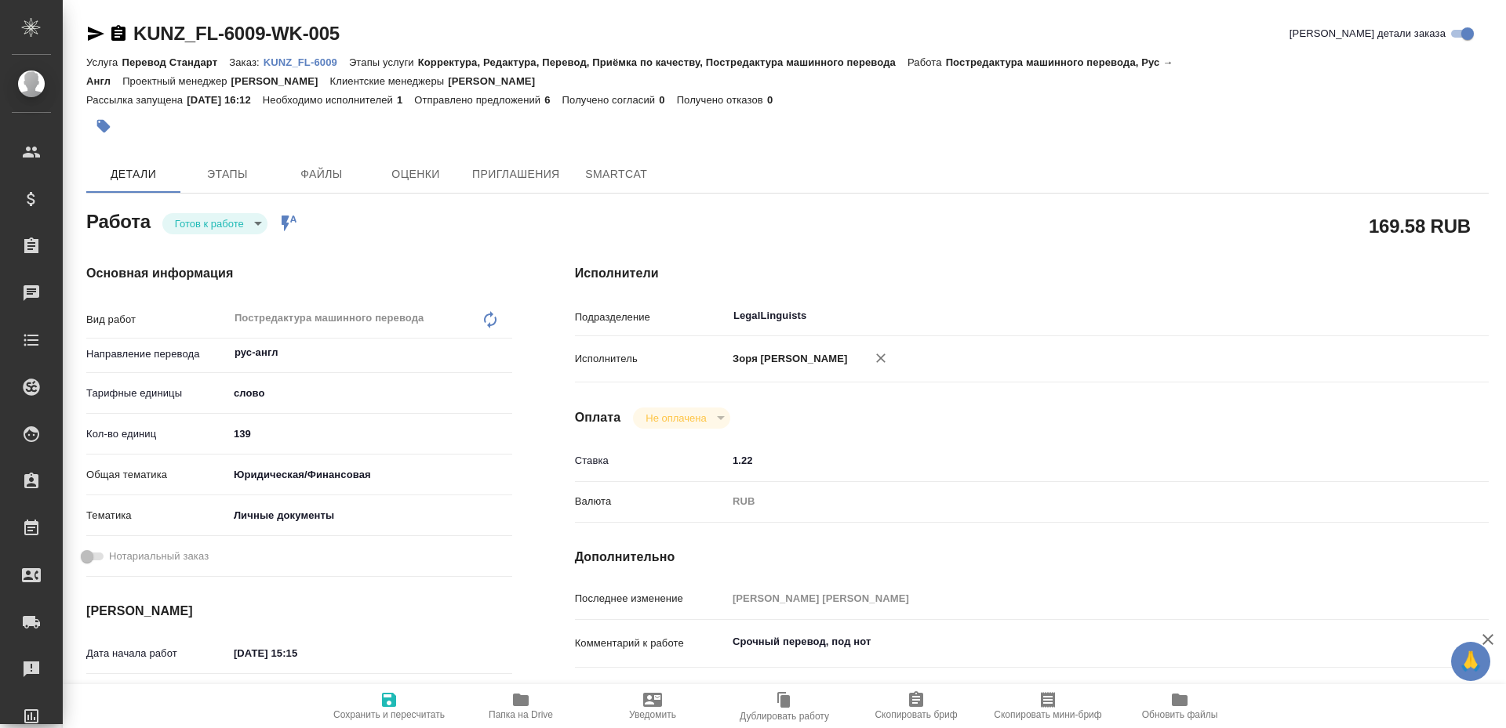
type textarea "x"
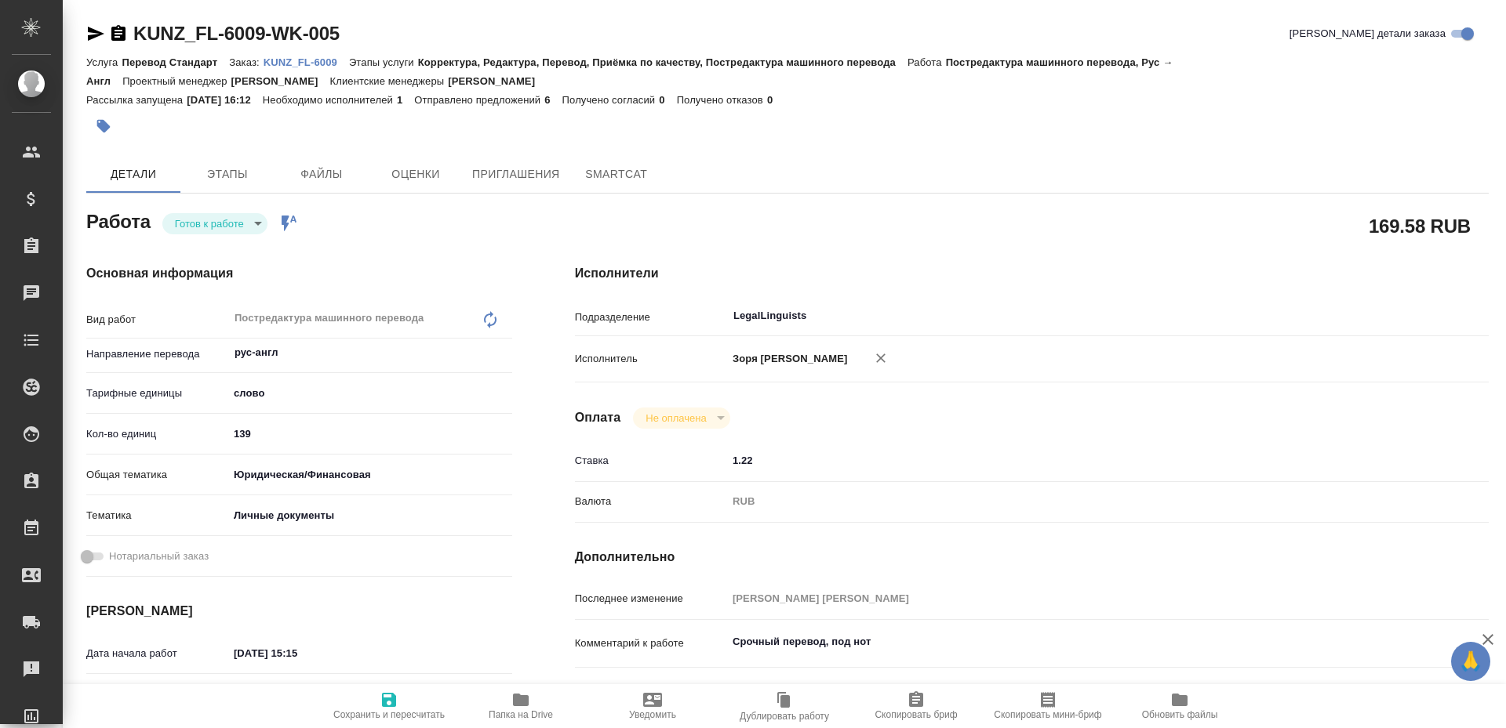
type textarea "x"
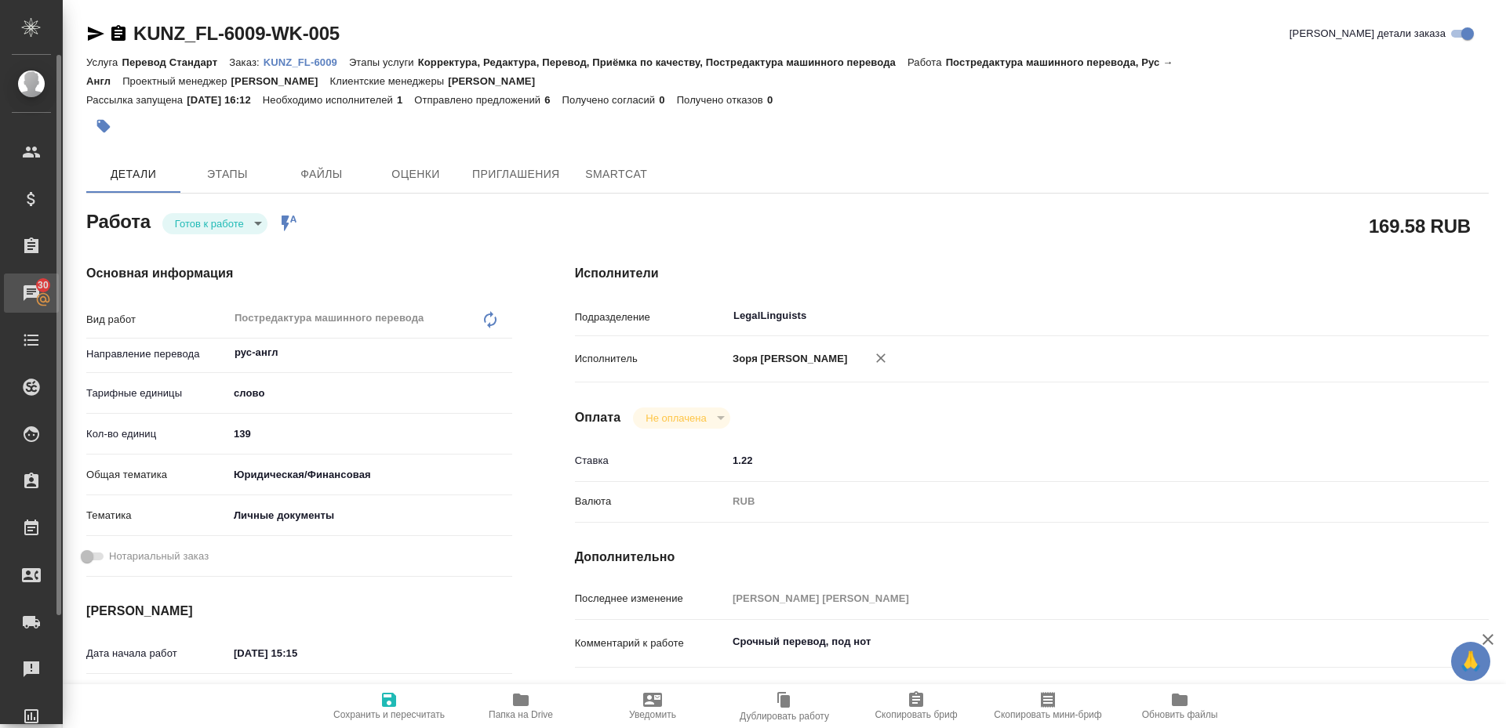
type textarea "x"
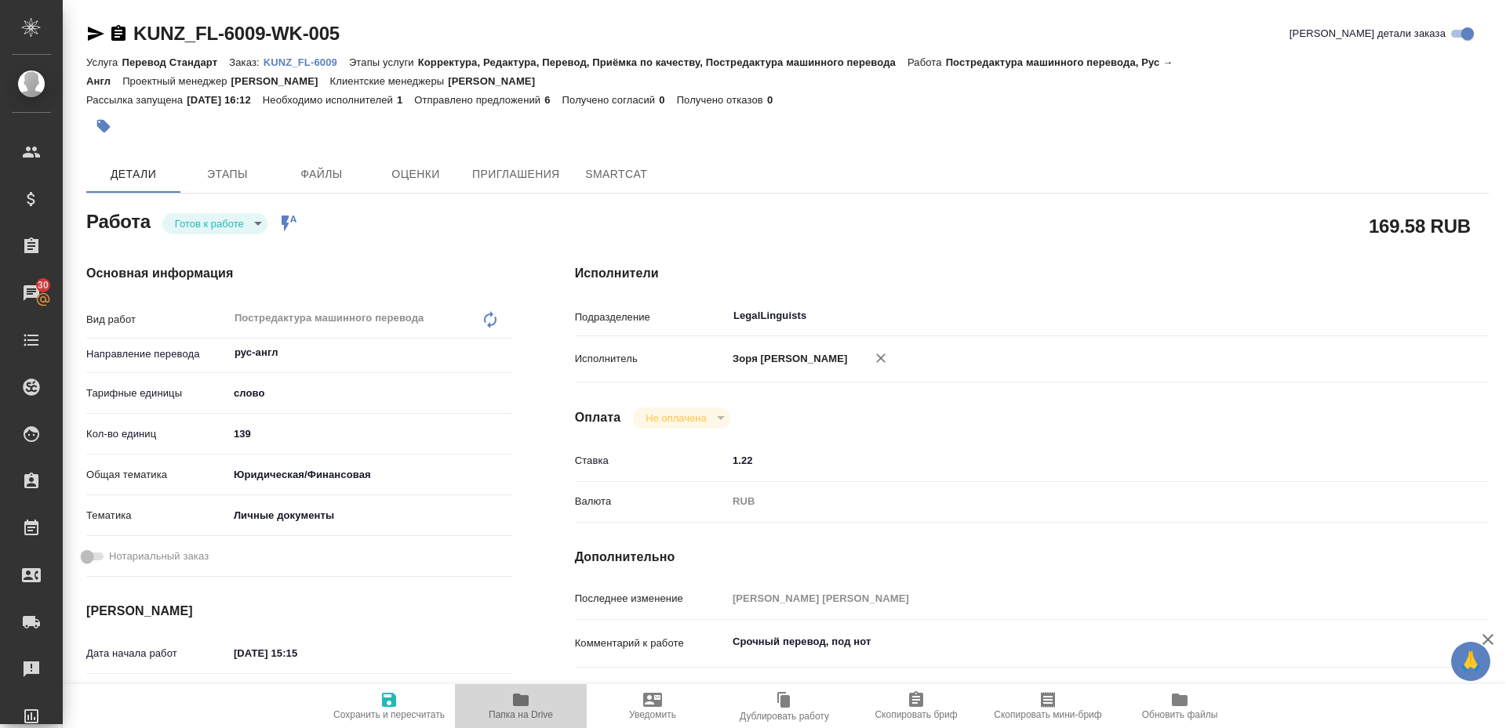
click at [514, 703] on icon "button" at bounding box center [521, 700] width 16 height 13
click at [231, 220] on body "🙏 .cls-1 fill:#fff; AWATERA Zoria Tatiana Клиенты Спецификации Заказы 30 Чаты T…" at bounding box center [753, 364] width 1506 height 728
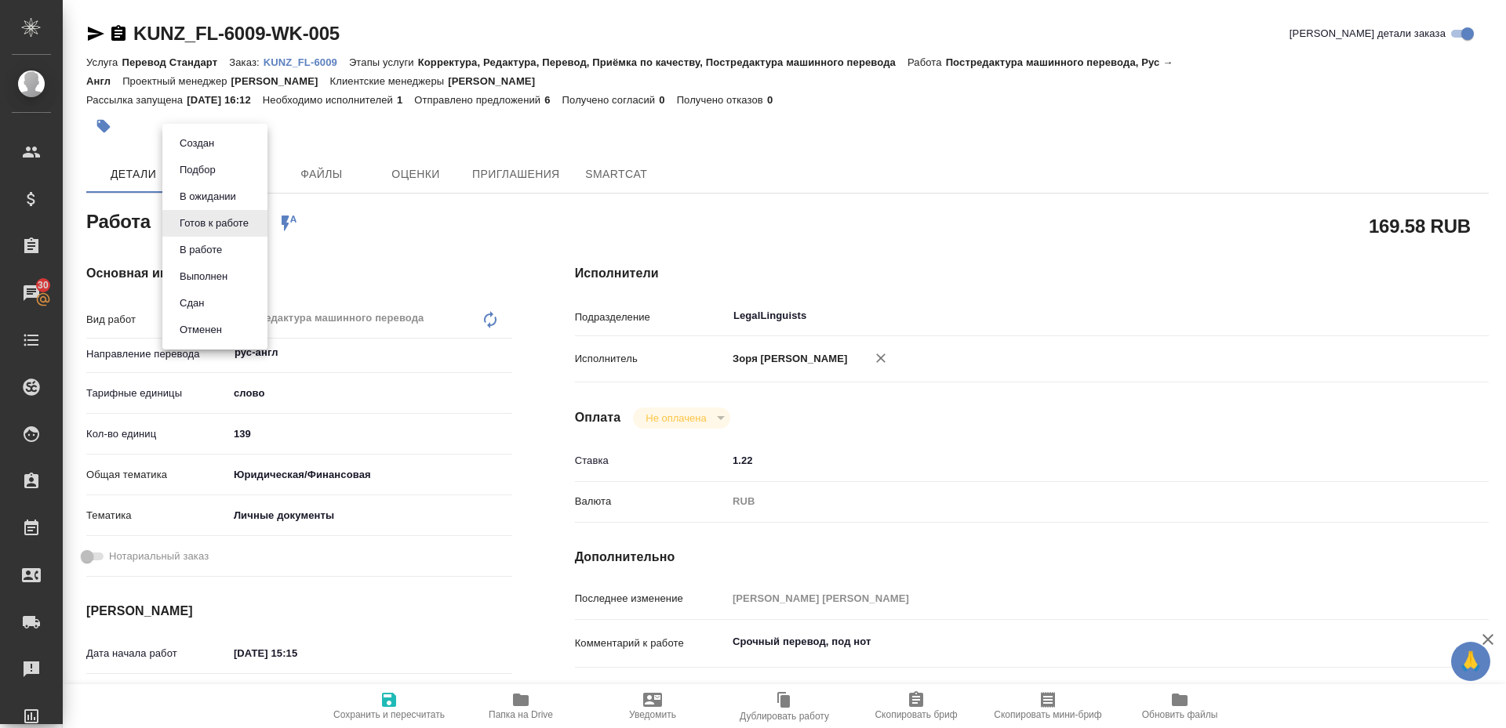
click at [227, 250] on li "В работе" at bounding box center [214, 250] width 105 height 27
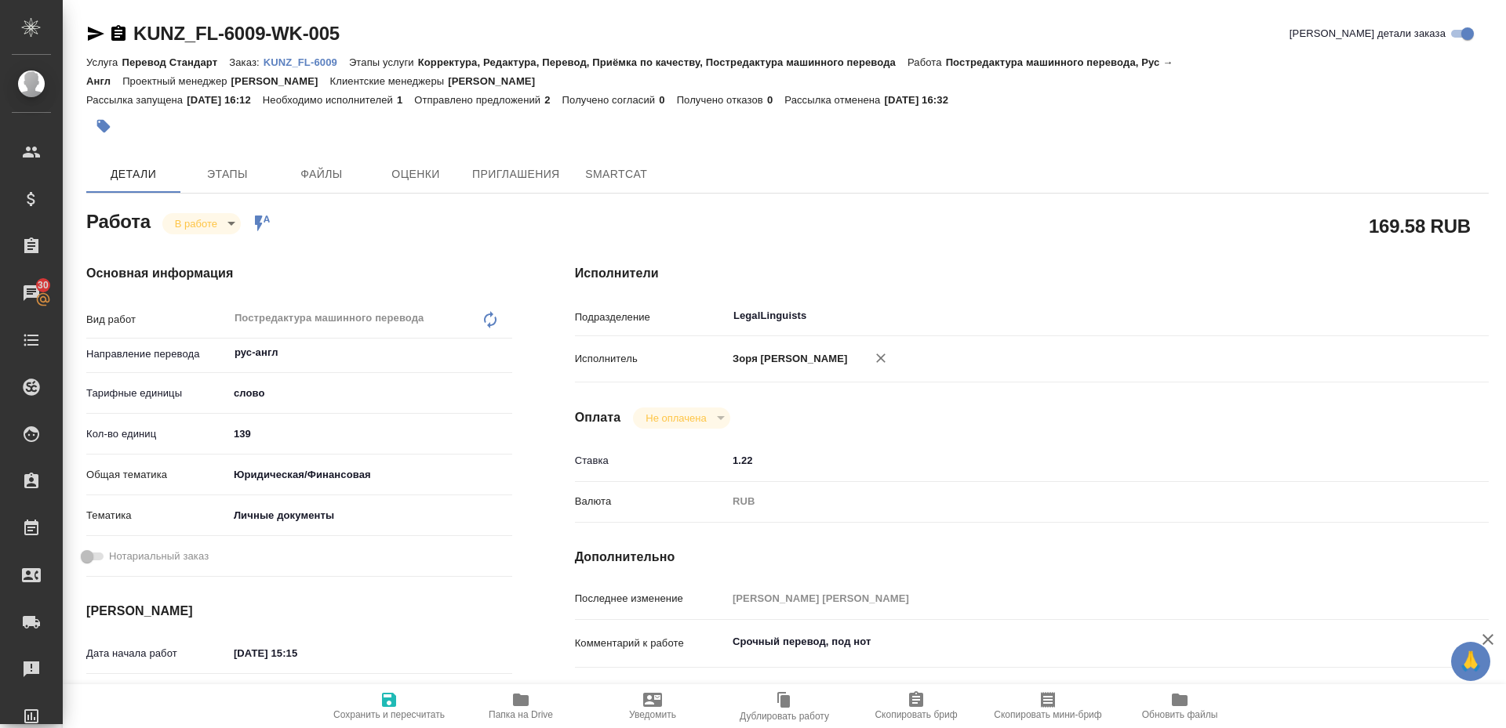
type textarea "x"
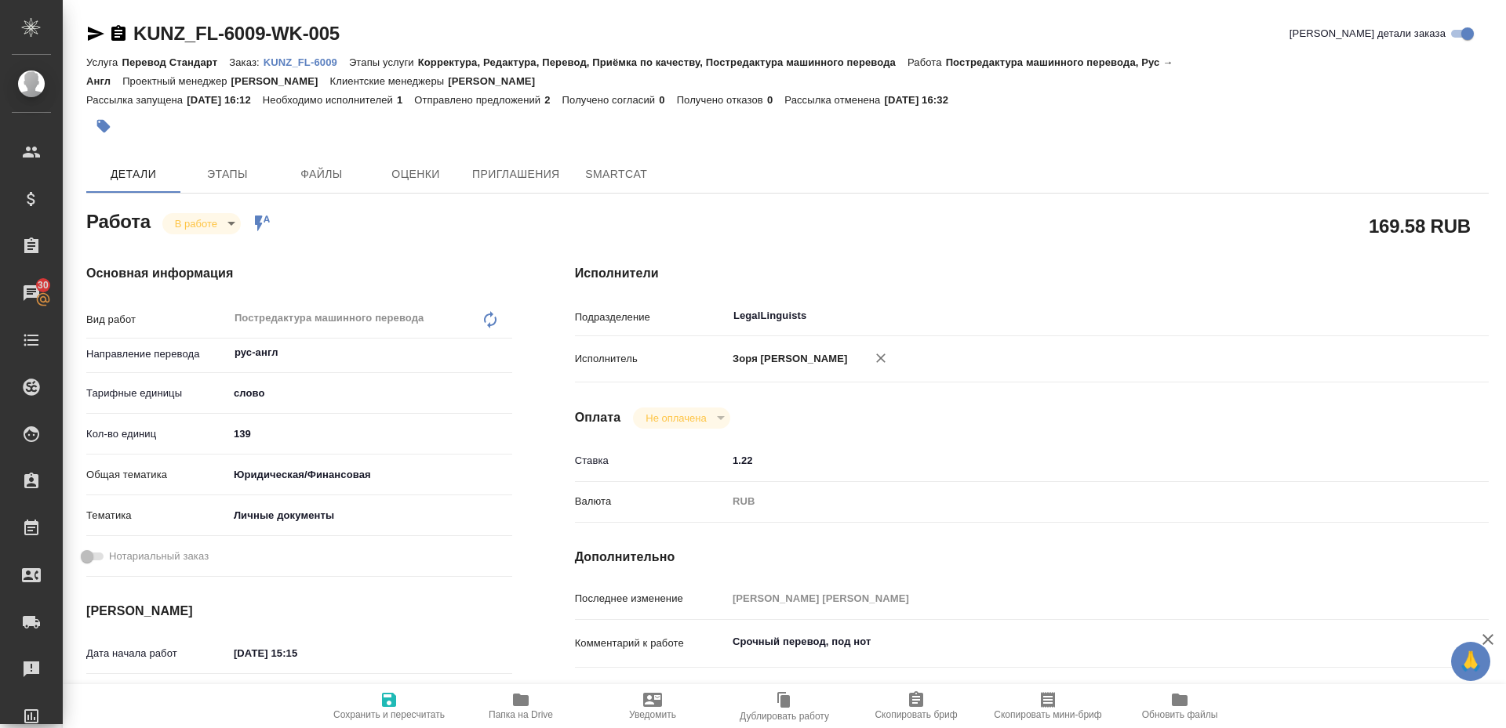
click at [509, 703] on span "Папка на Drive" at bounding box center [520, 706] width 113 height 30
click at [86, 36] on icon "button" at bounding box center [95, 33] width 19 height 19
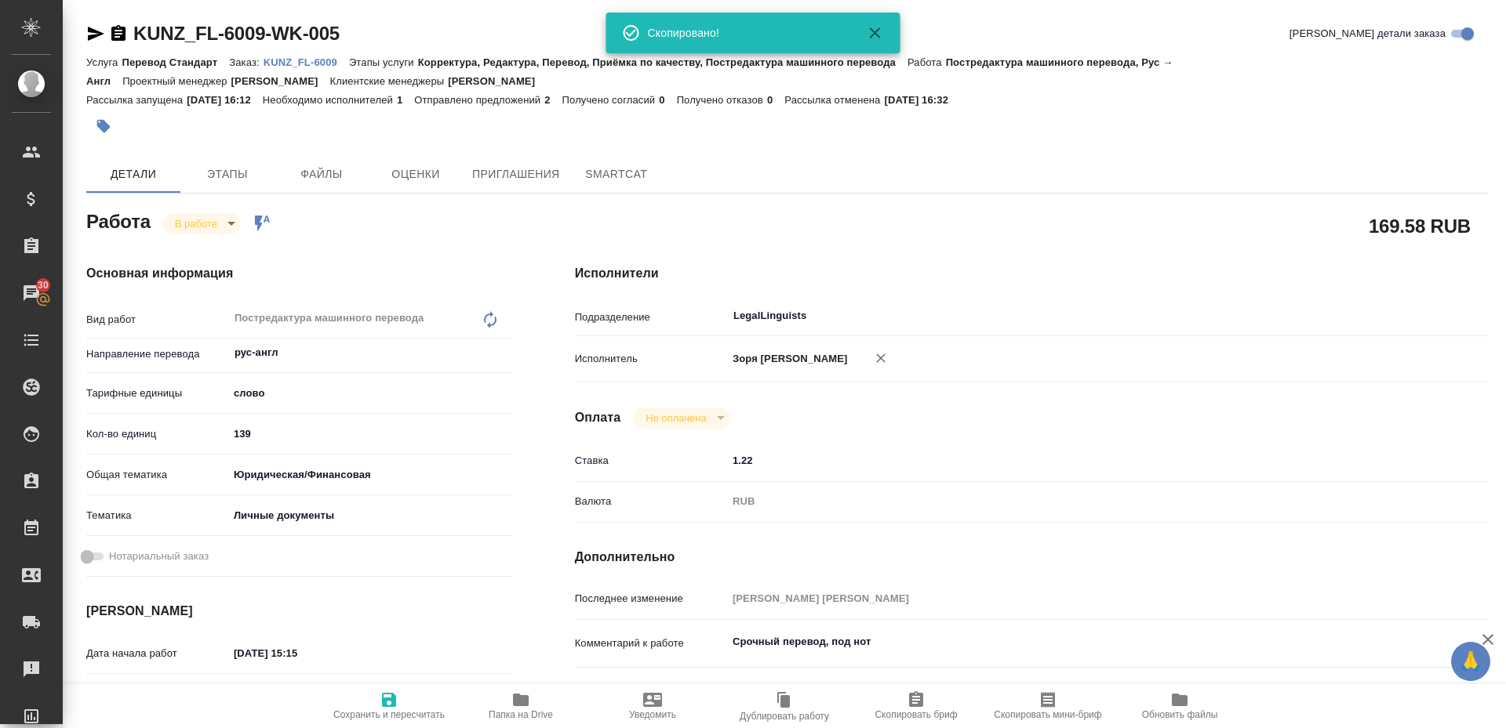
type textarea "x"
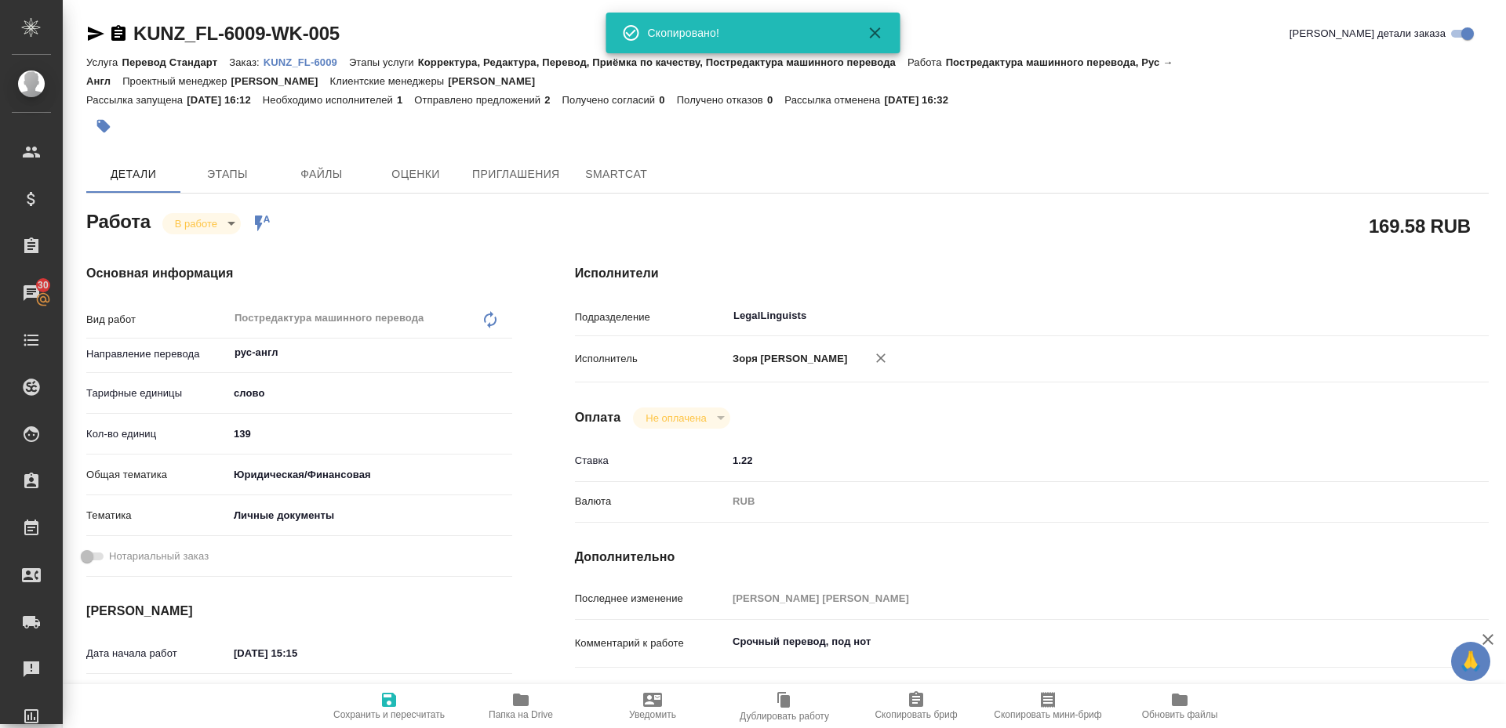
scroll to position [652, 0]
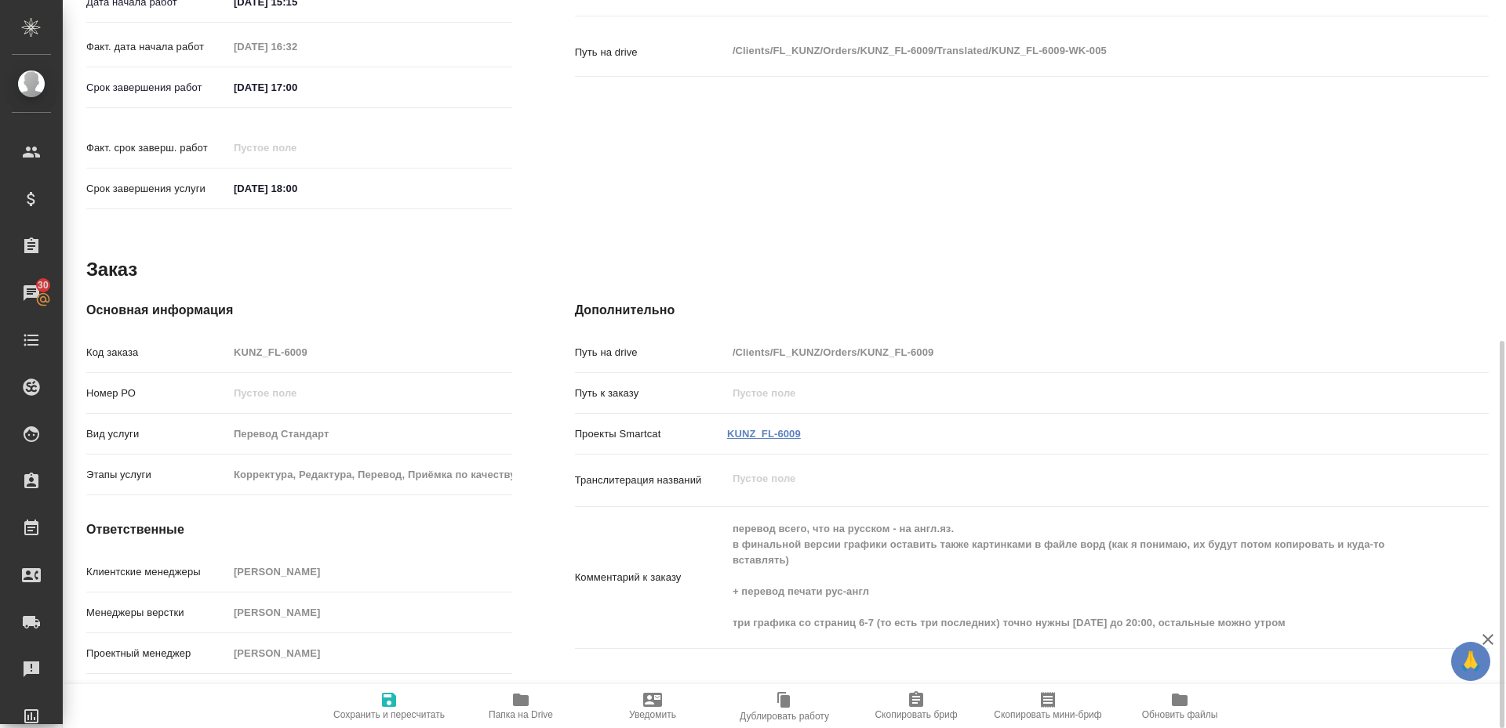
click at [779, 428] on link "KUNZ_FL-6009" at bounding box center [764, 434] width 74 height 12
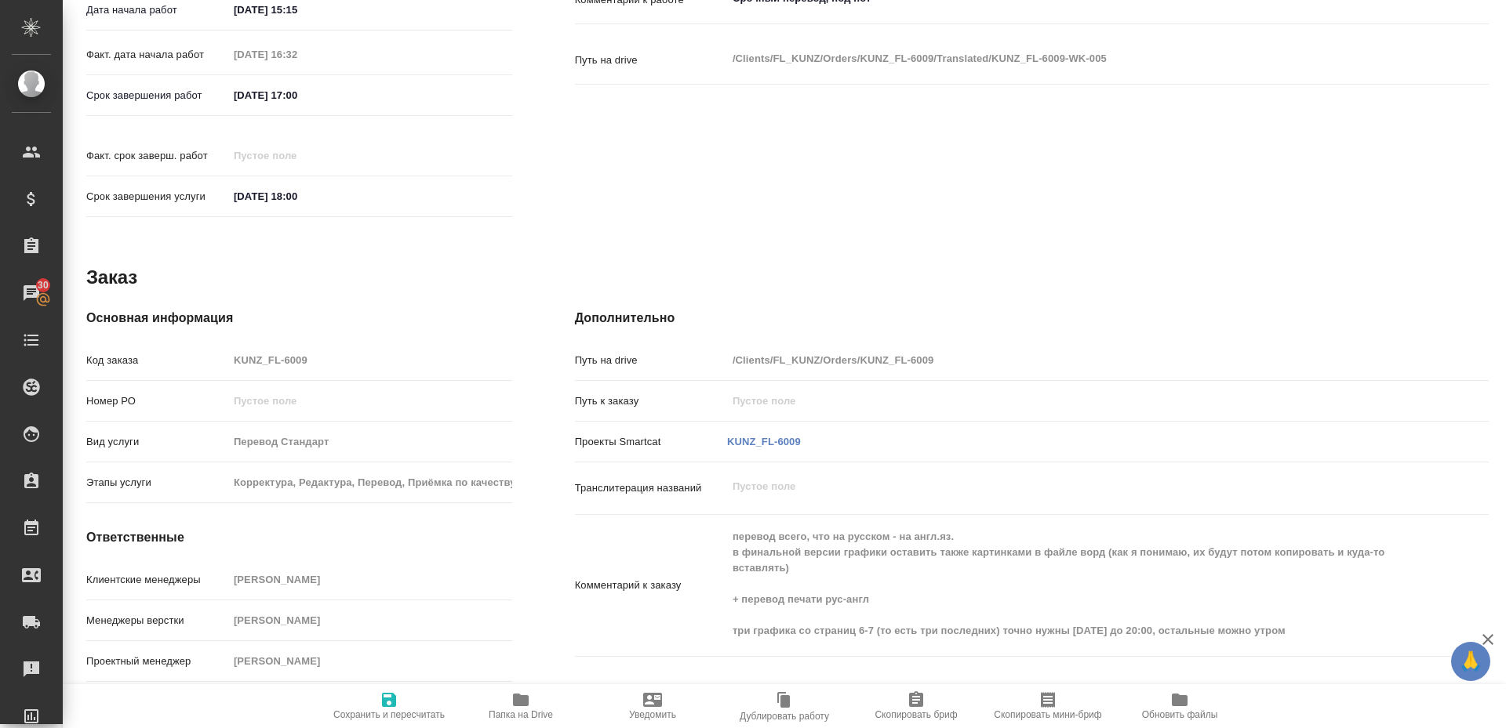
scroll to position [0, 0]
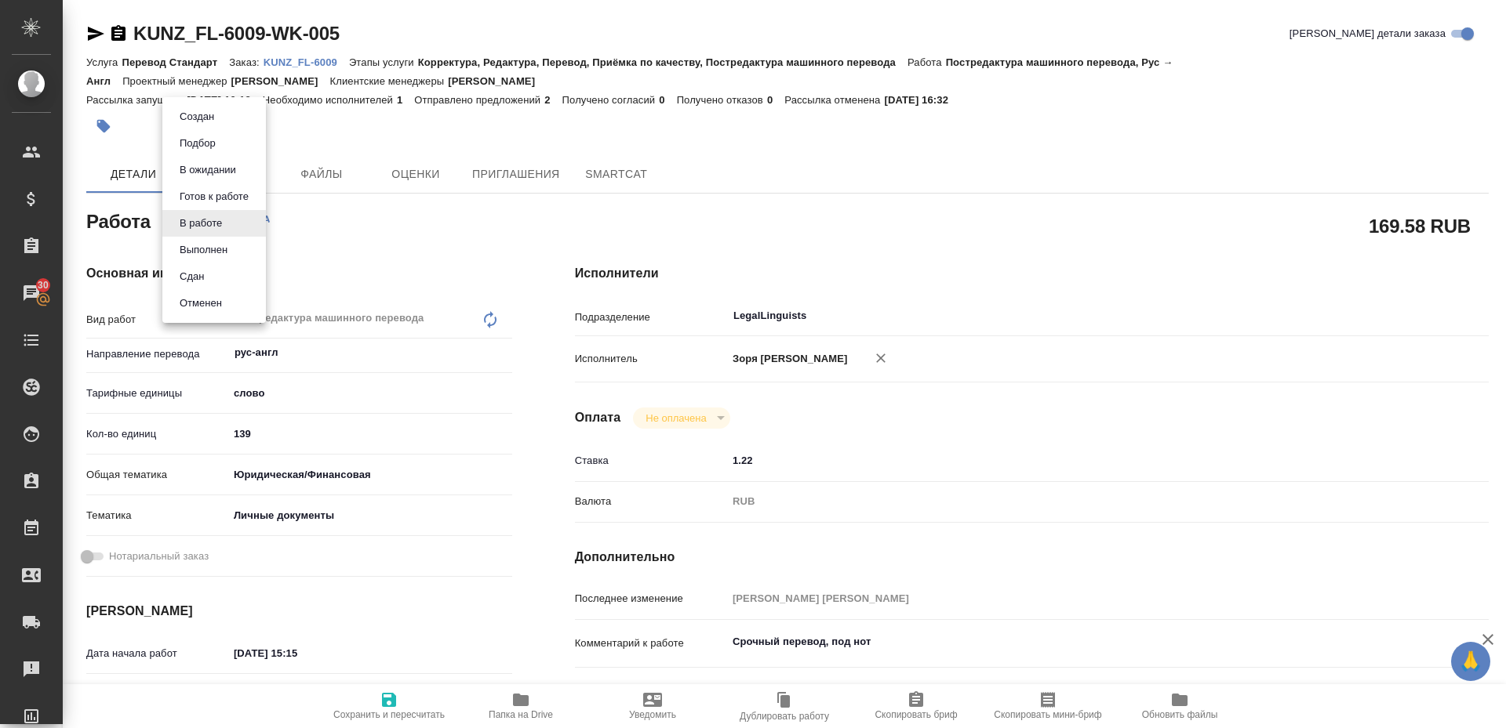
click at [220, 223] on body "🙏 .cls-1 fill:#fff; AWATERA Zoria Tatiana Клиенты Спецификации Заказы 30 Чаты T…" at bounding box center [753, 364] width 1506 height 728
click at [220, 253] on button "Выполнен" at bounding box center [203, 250] width 57 height 17
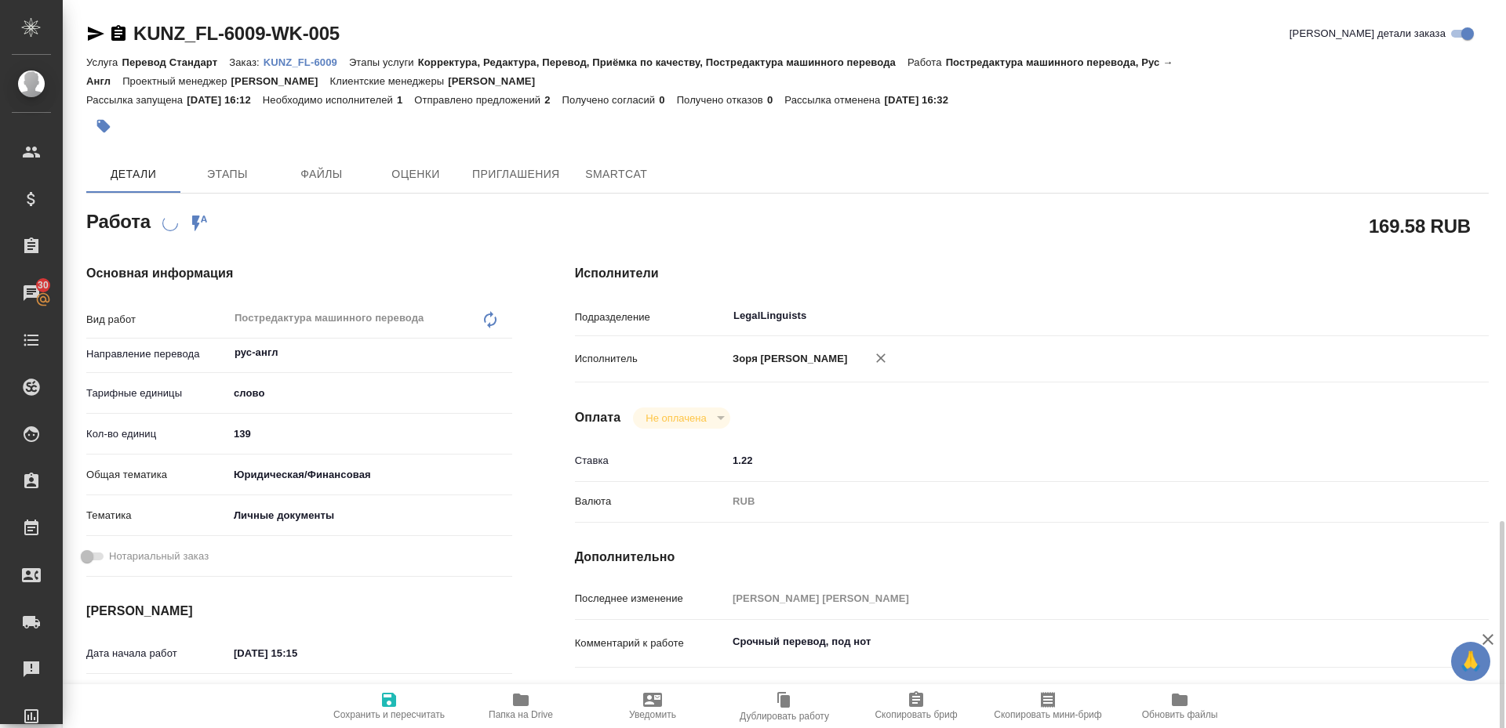
scroll to position [652, 0]
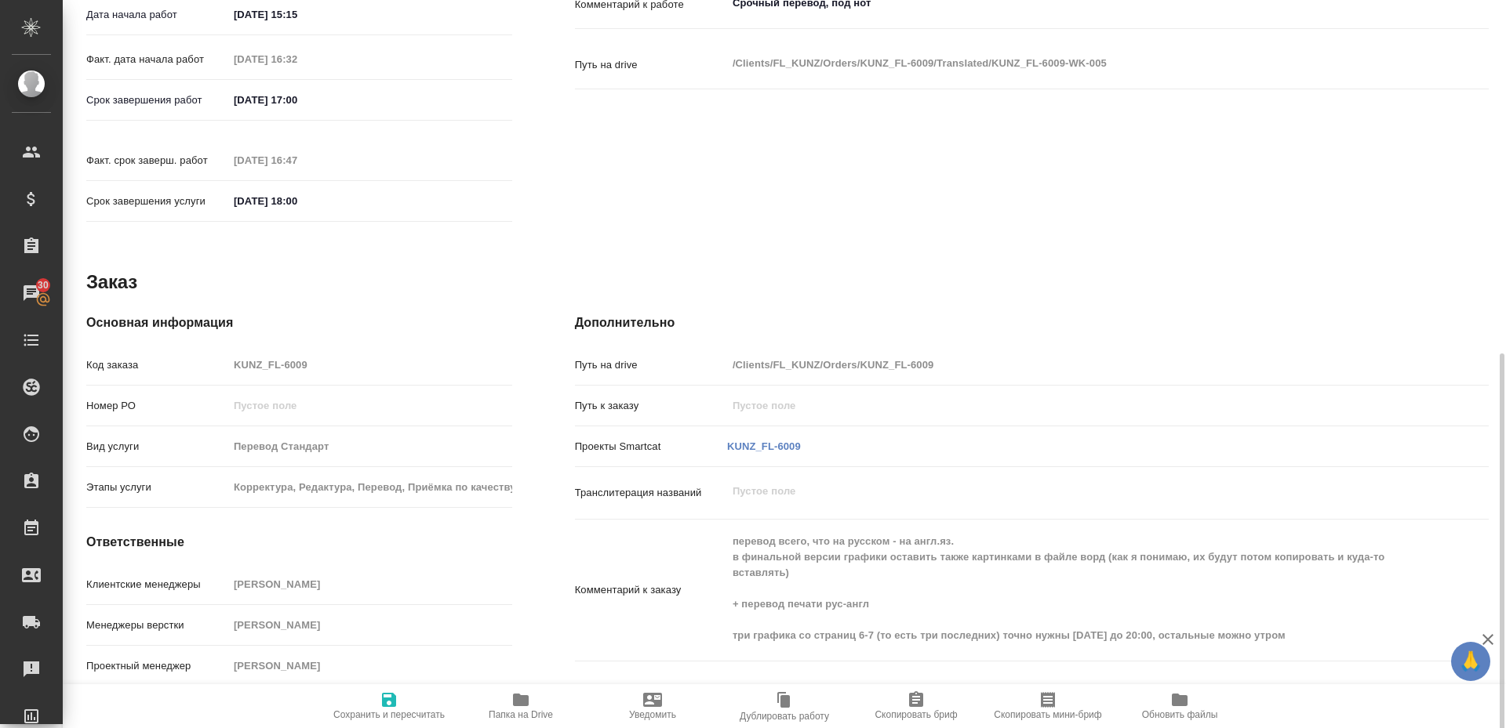
type textarea "x"
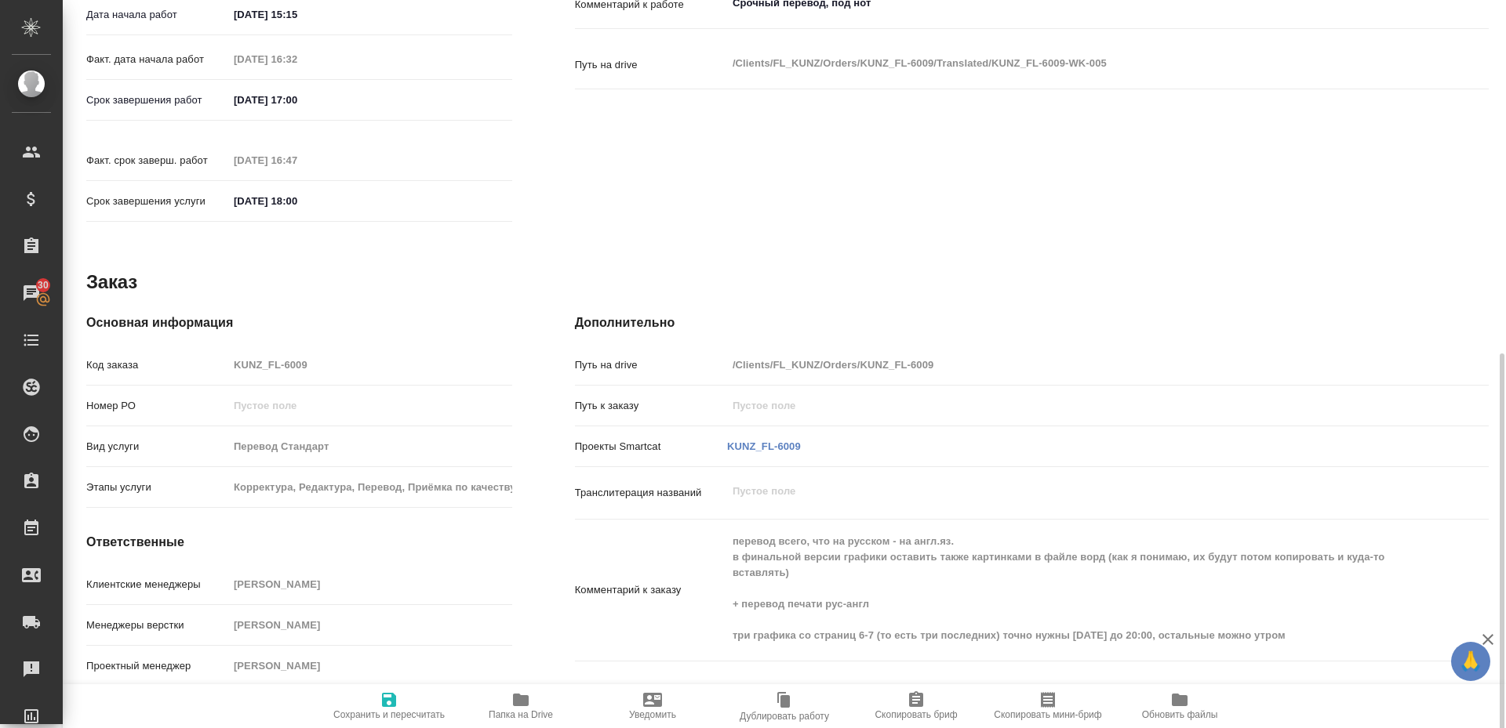
type textarea "x"
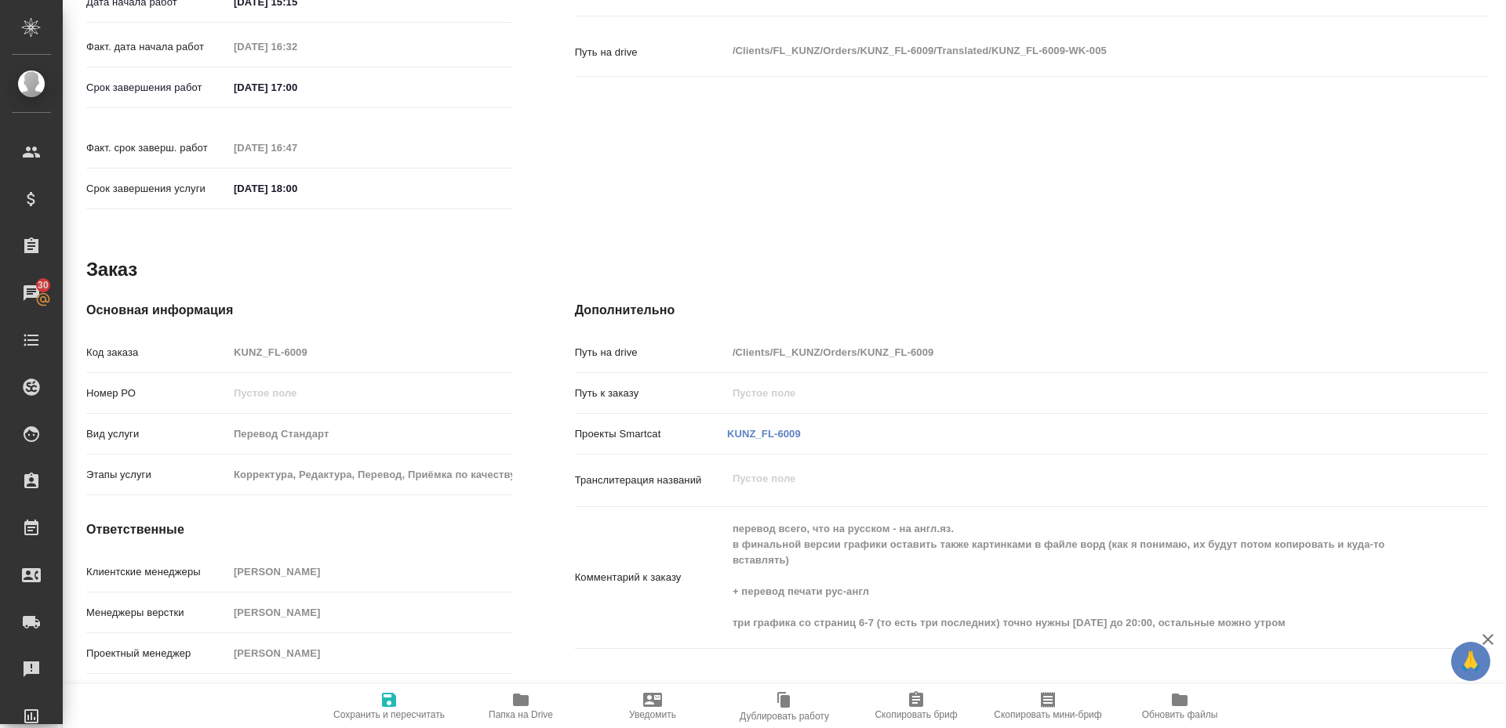
type textarea "x"
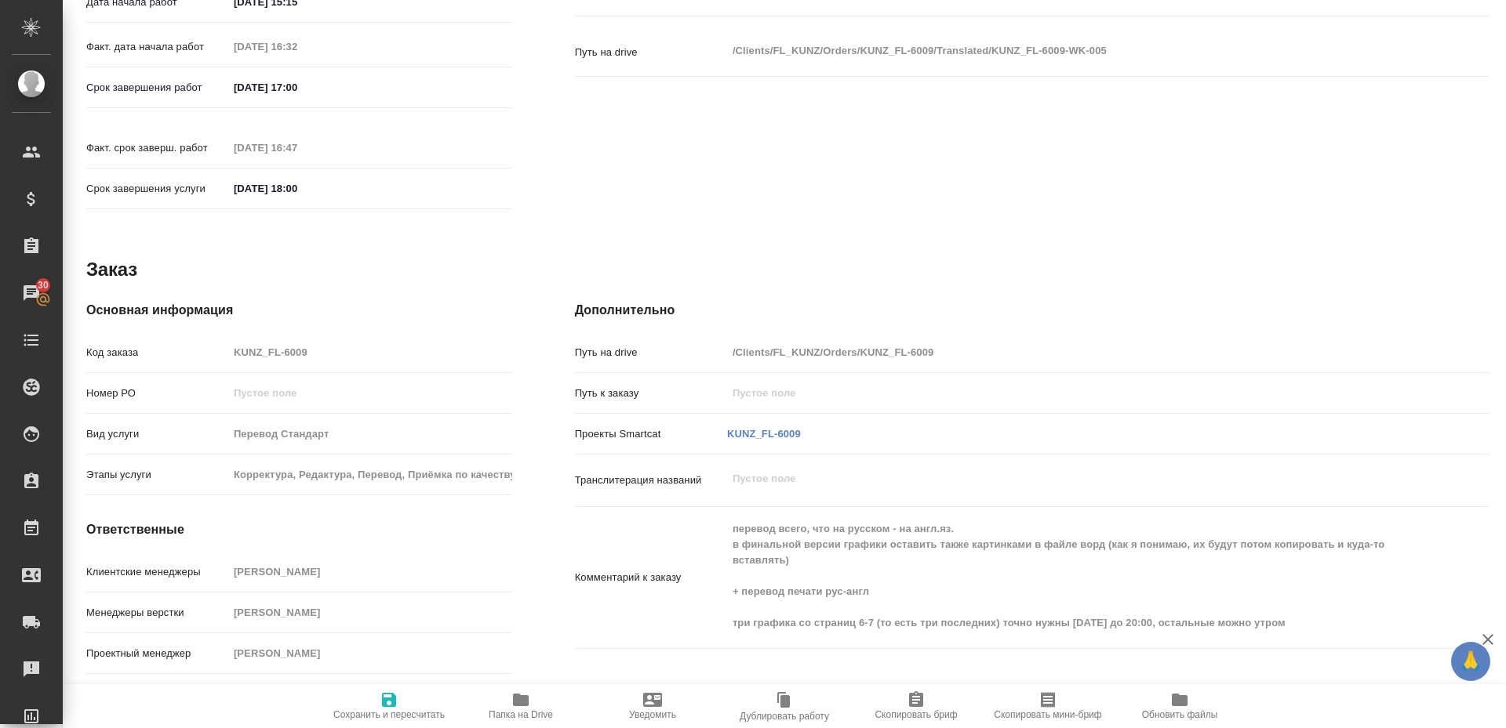
scroll to position [0, 0]
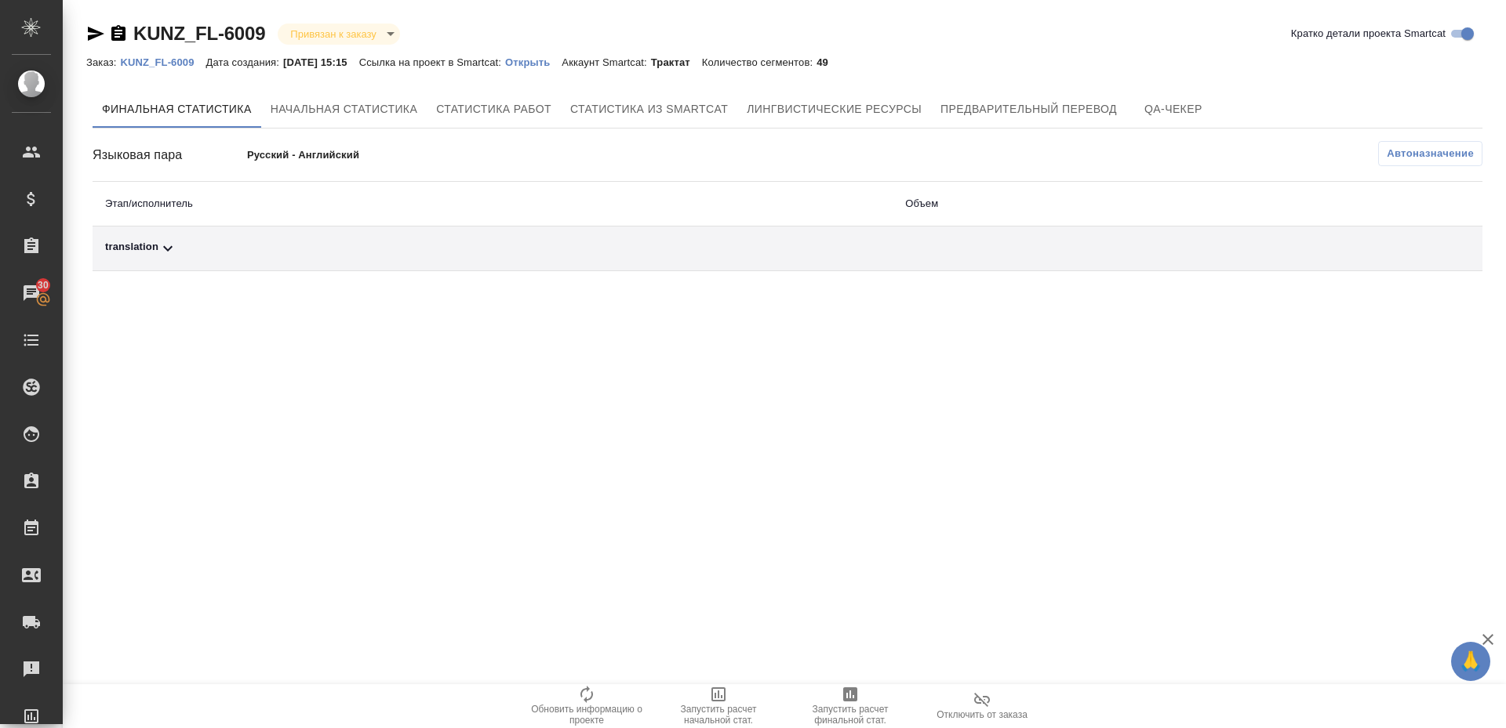
click at [839, 721] on span "Запустить расчет финальной стат." at bounding box center [850, 715] width 113 height 22
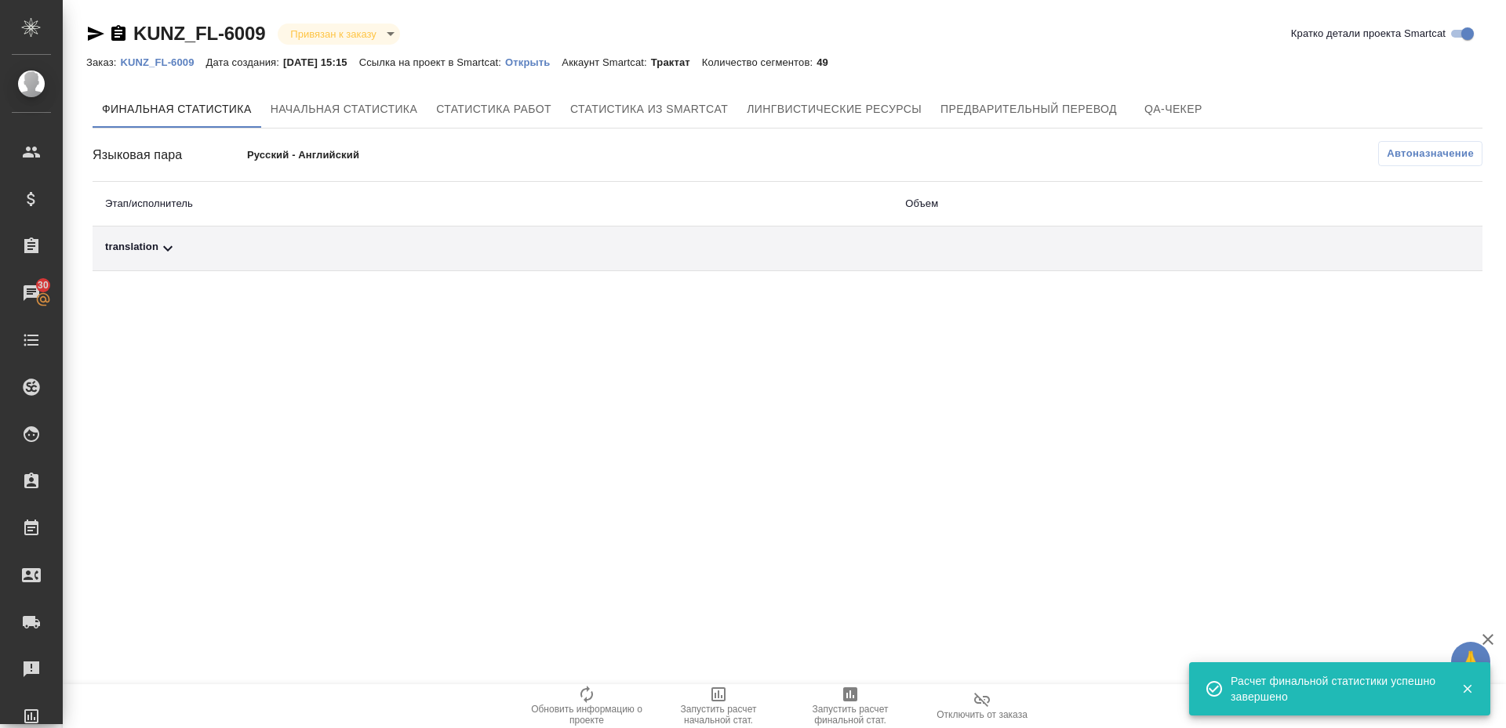
click at [176, 257] on icon at bounding box center [167, 248] width 19 height 19
click at [1404, 307] on icon "button" at bounding box center [1413, 302] width 19 height 19
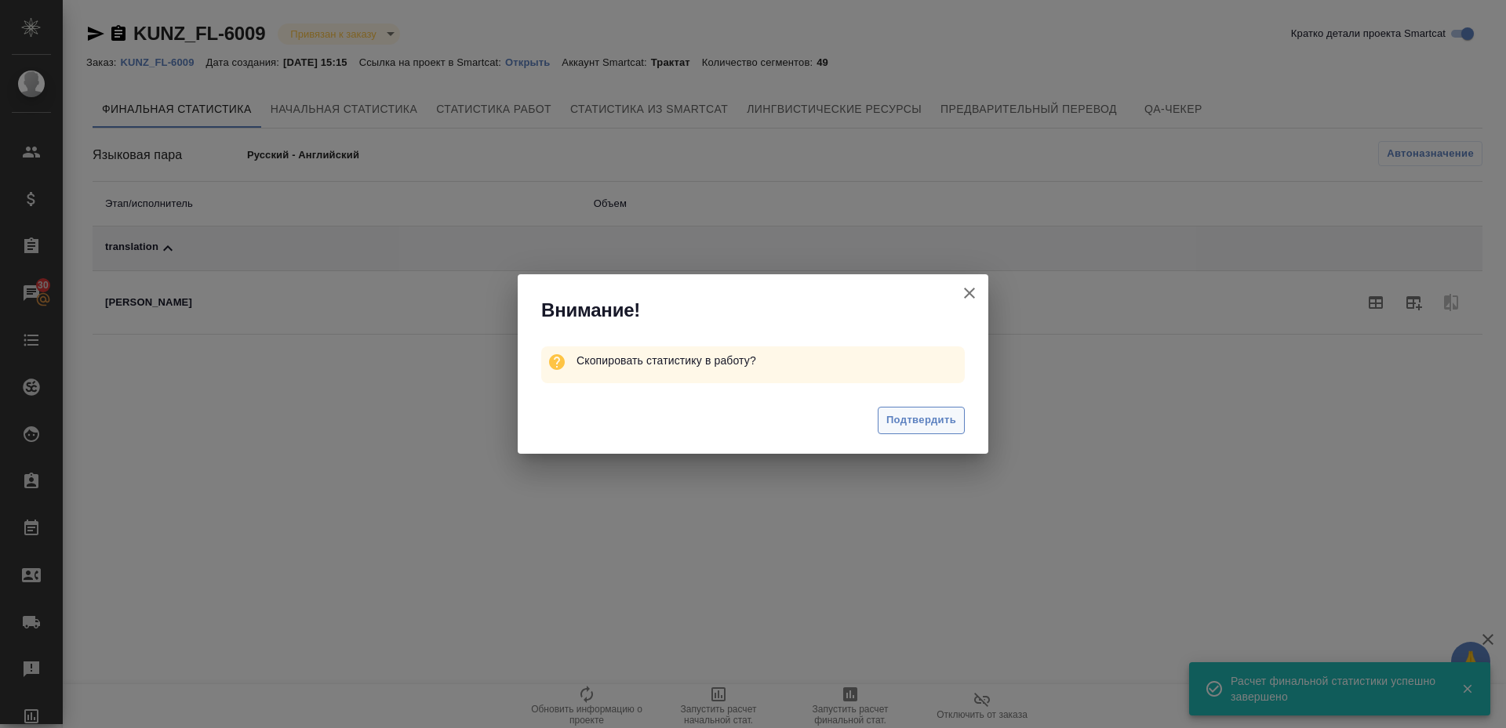
click at [922, 421] on span "Подтвердить" at bounding box center [921, 421] width 70 height 18
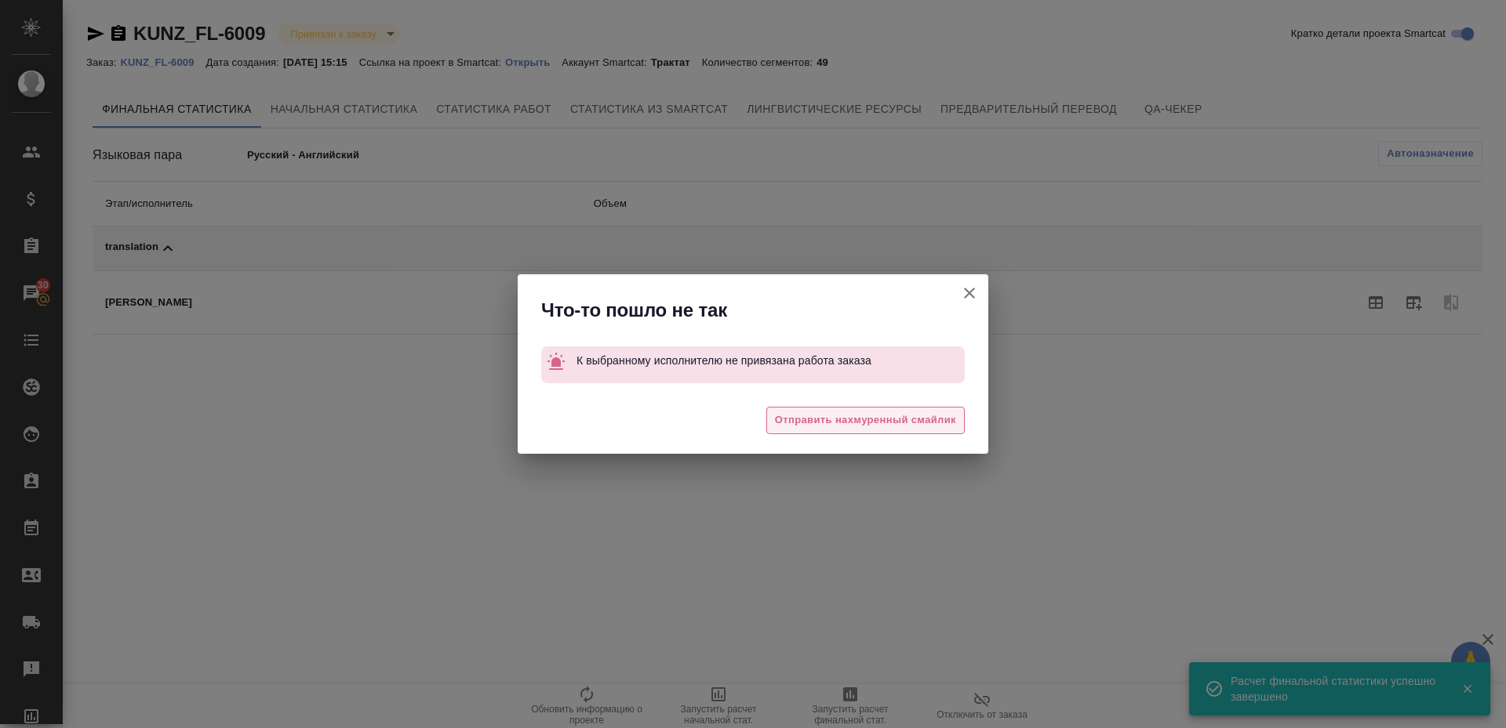
click at [819, 416] on span "Отправить нахмуренный смайлик" at bounding box center [865, 421] width 181 height 18
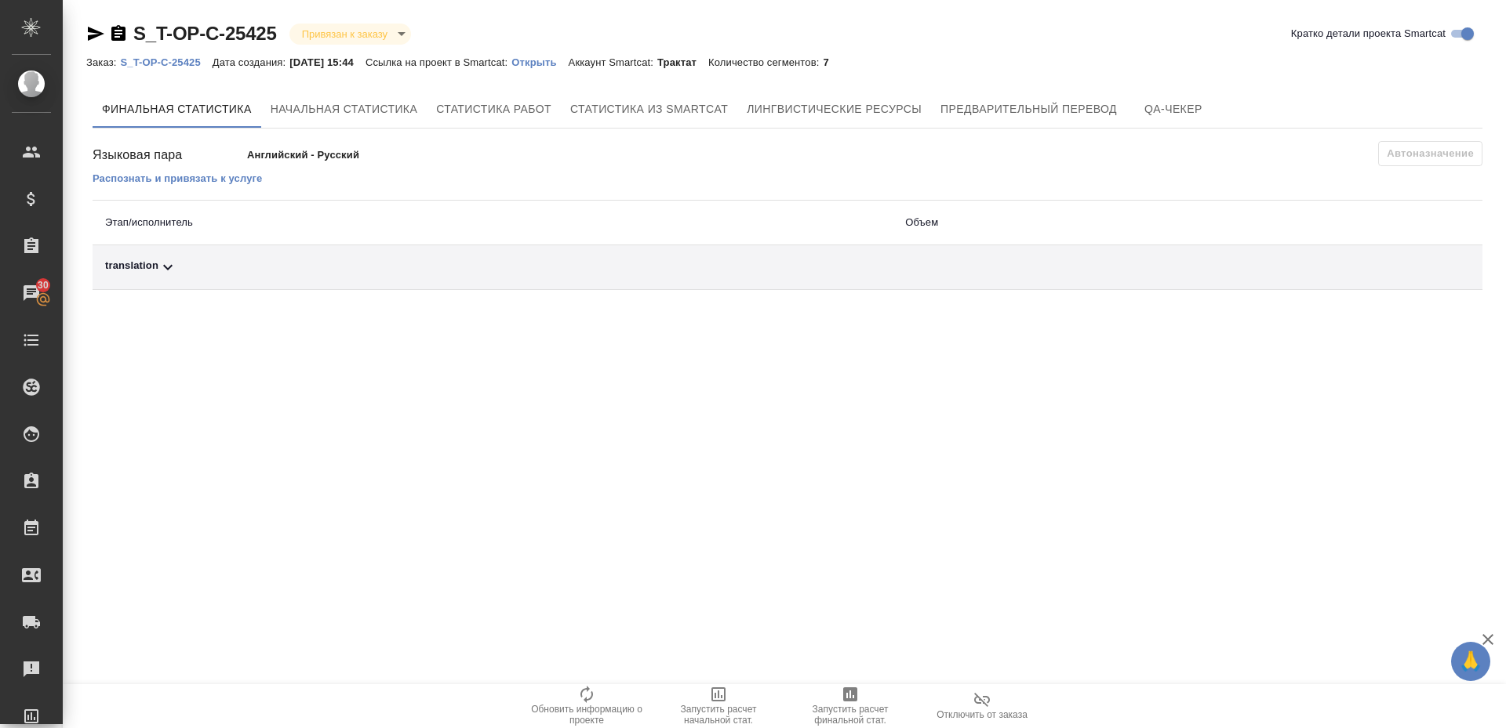
click at [135, 271] on div "translation" at bounding box center [492, 267] width 775 height 19
click at [858, 714] on span "Запустить расчет финальной стат." at bounding box center [850, 715] width 113 height 22
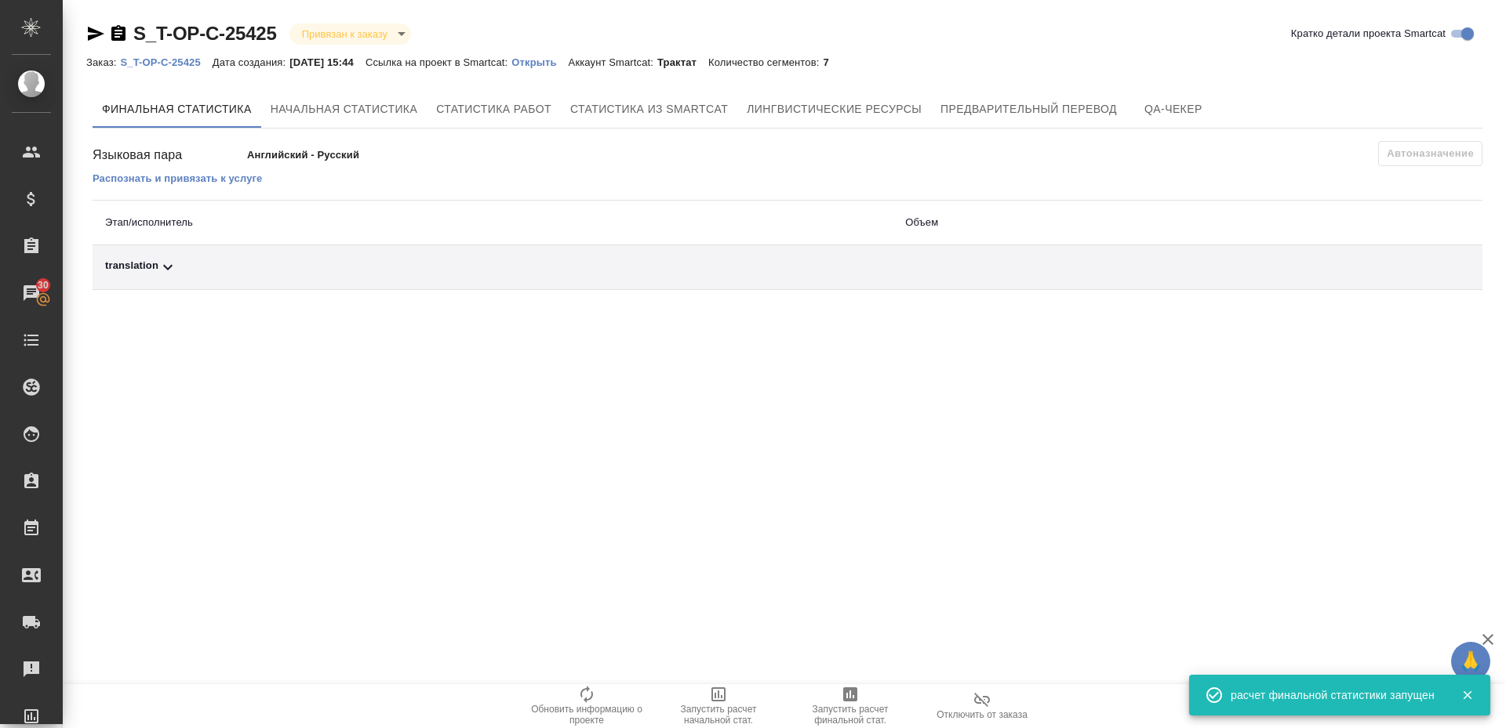
click at [147, 274] on div "translation" at bounding box center [492, 267] width 775 height 19
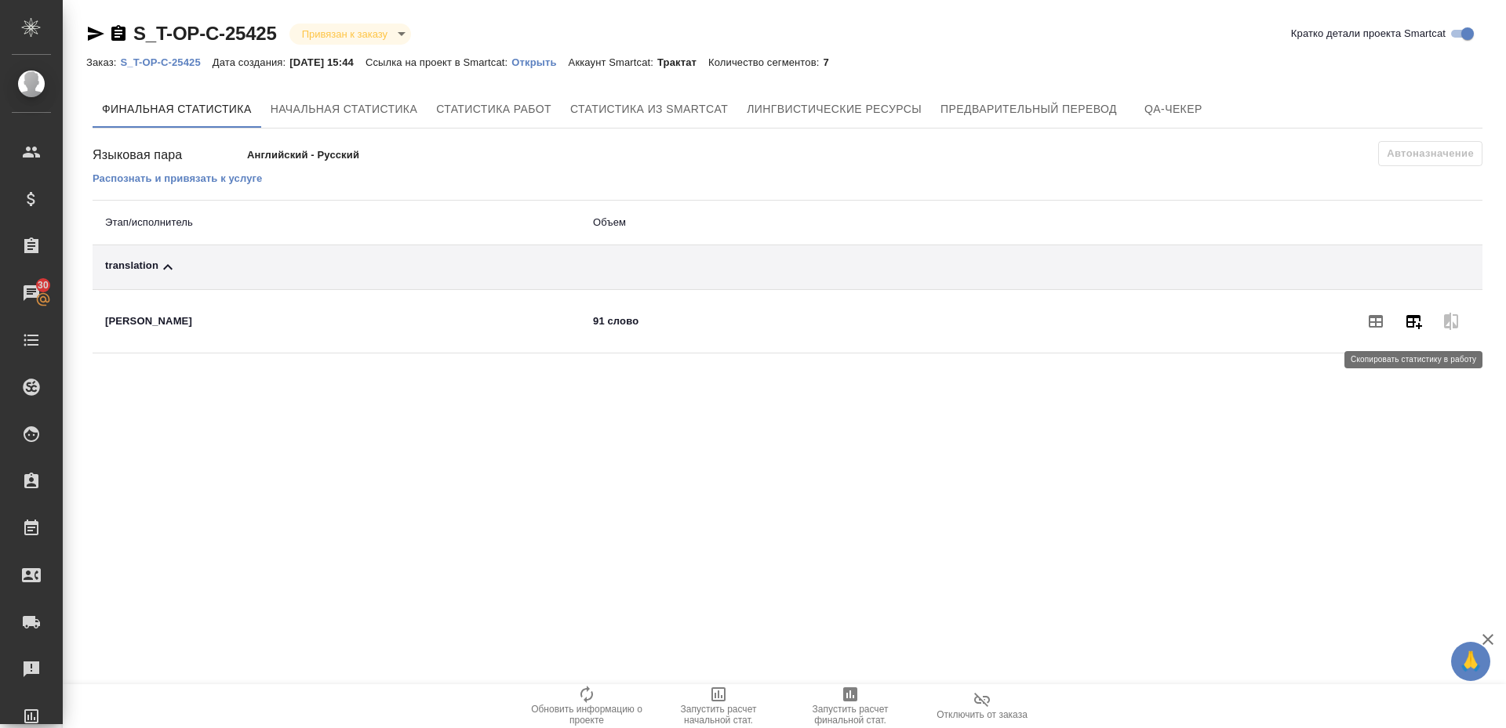
click at [1409, 314] on icon "button" at bounding box center [1413, 321] width 19 height 19
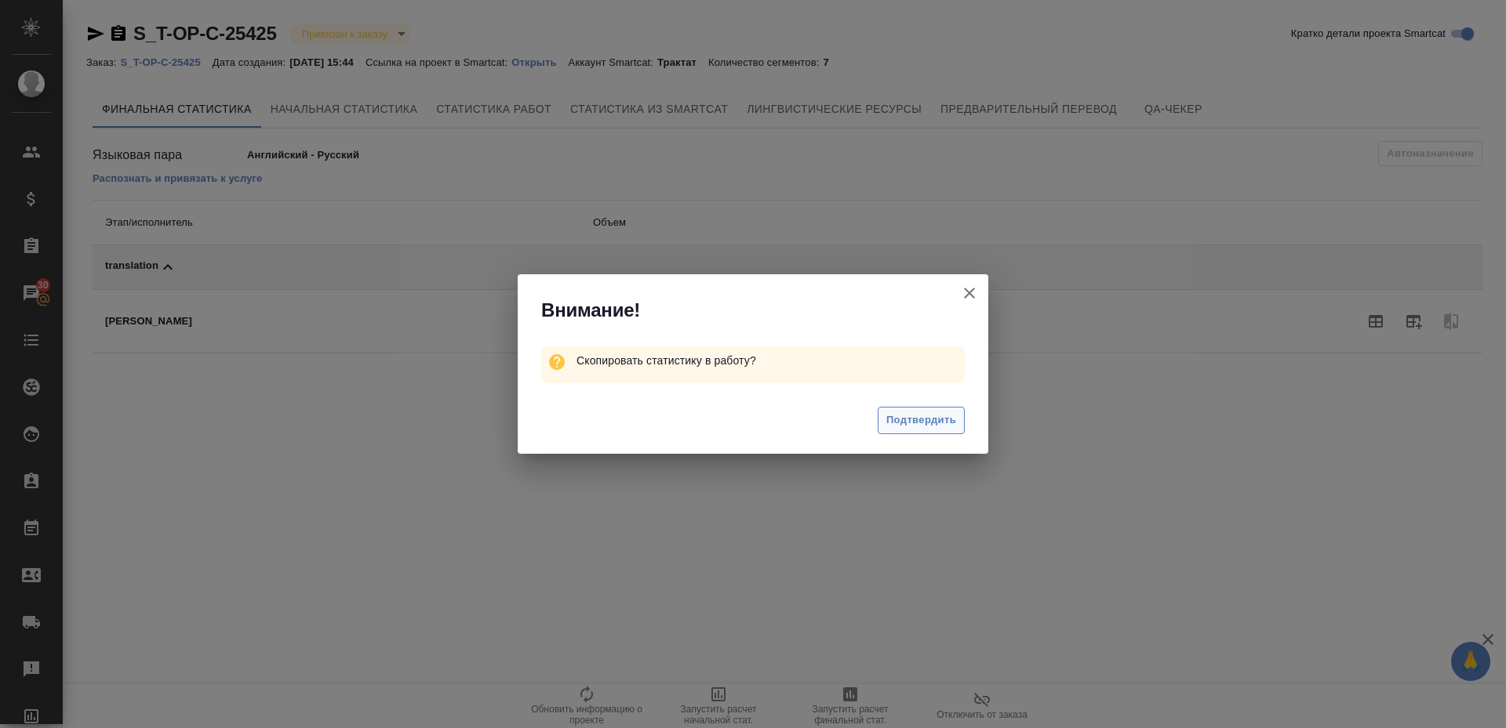
click at [892, 420] on span "Подтвердить" at bounding box center [921, 421] width 70 height 18
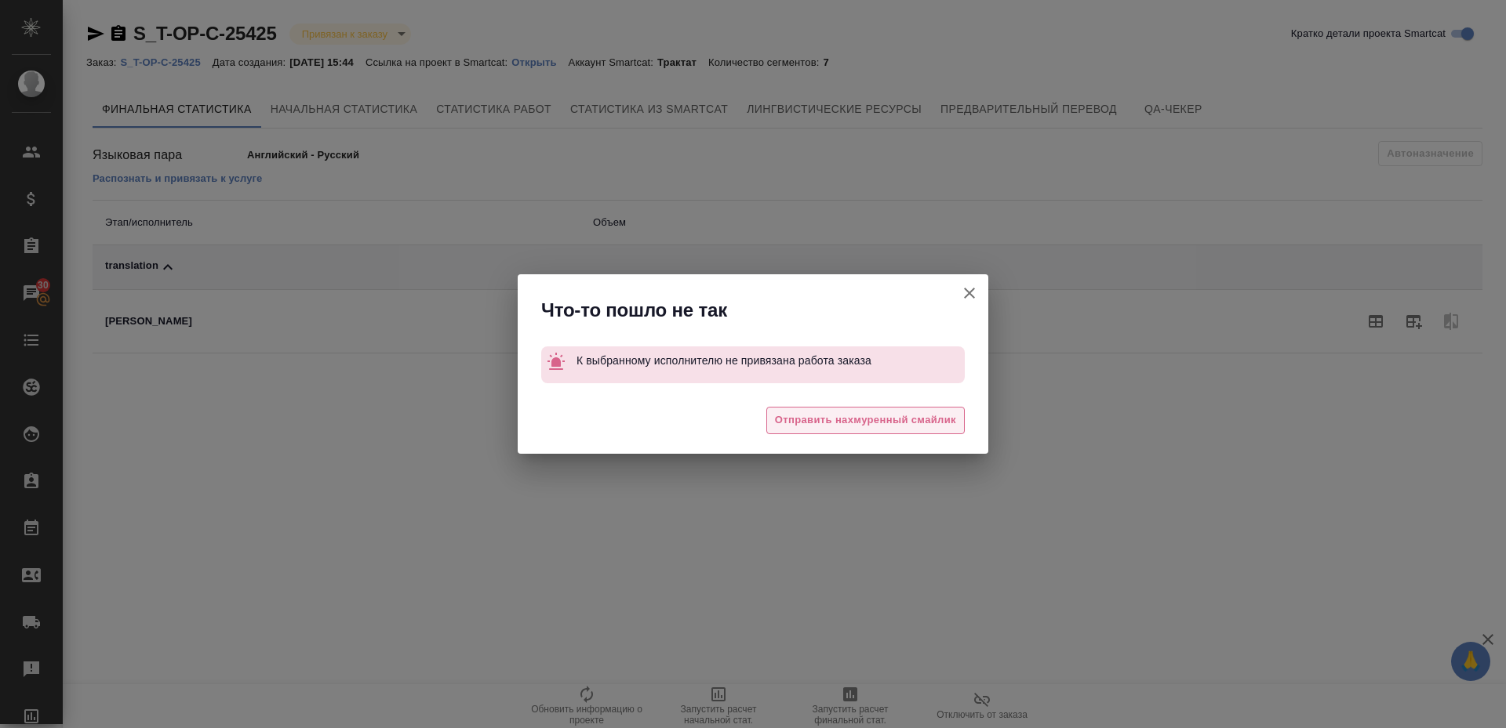
click at [833, 419] on span "Отправить нахмуренный смайлик" at bounding box center [865, 421] width 181 height 18
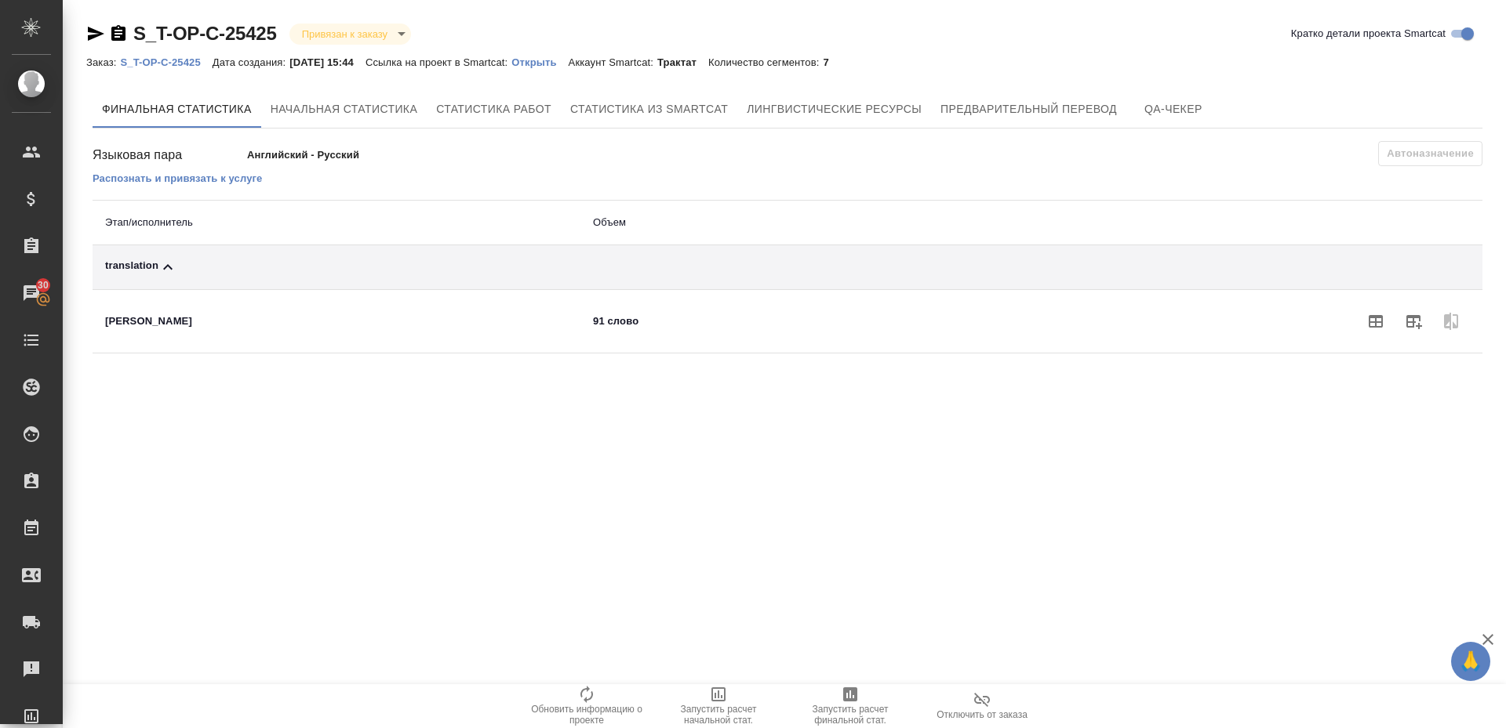
click at [1375, 320] on icon "button" at bounding box center [1375, 321] width 14 height 13
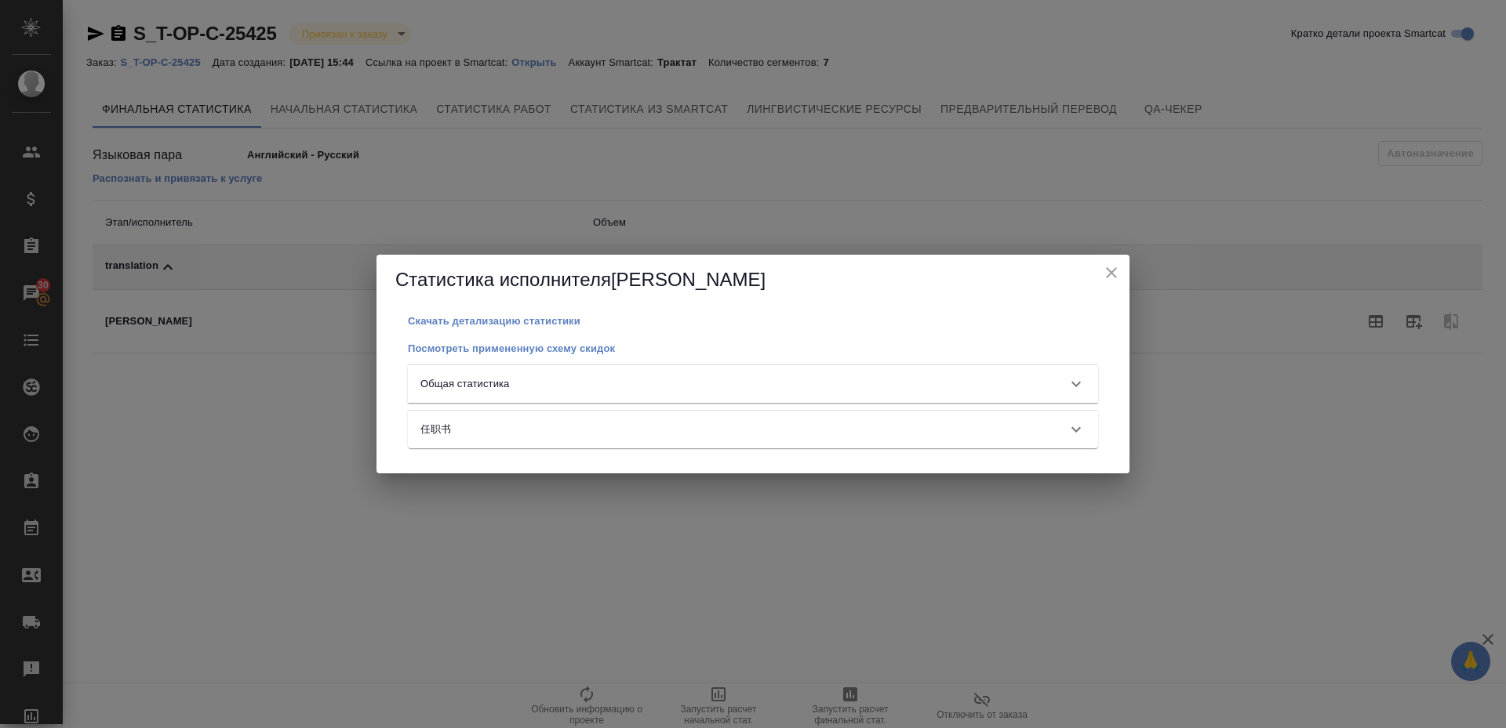
click at [752, 406] on div "Скачать детализацию статистики Посмотреть примененную схему скидок Общая статис…" at bounding box center [752, 389] width 715 height 155
click at [750, 380] on div "Общая статистика" at bounding box center [738, 384] width 637 height 16
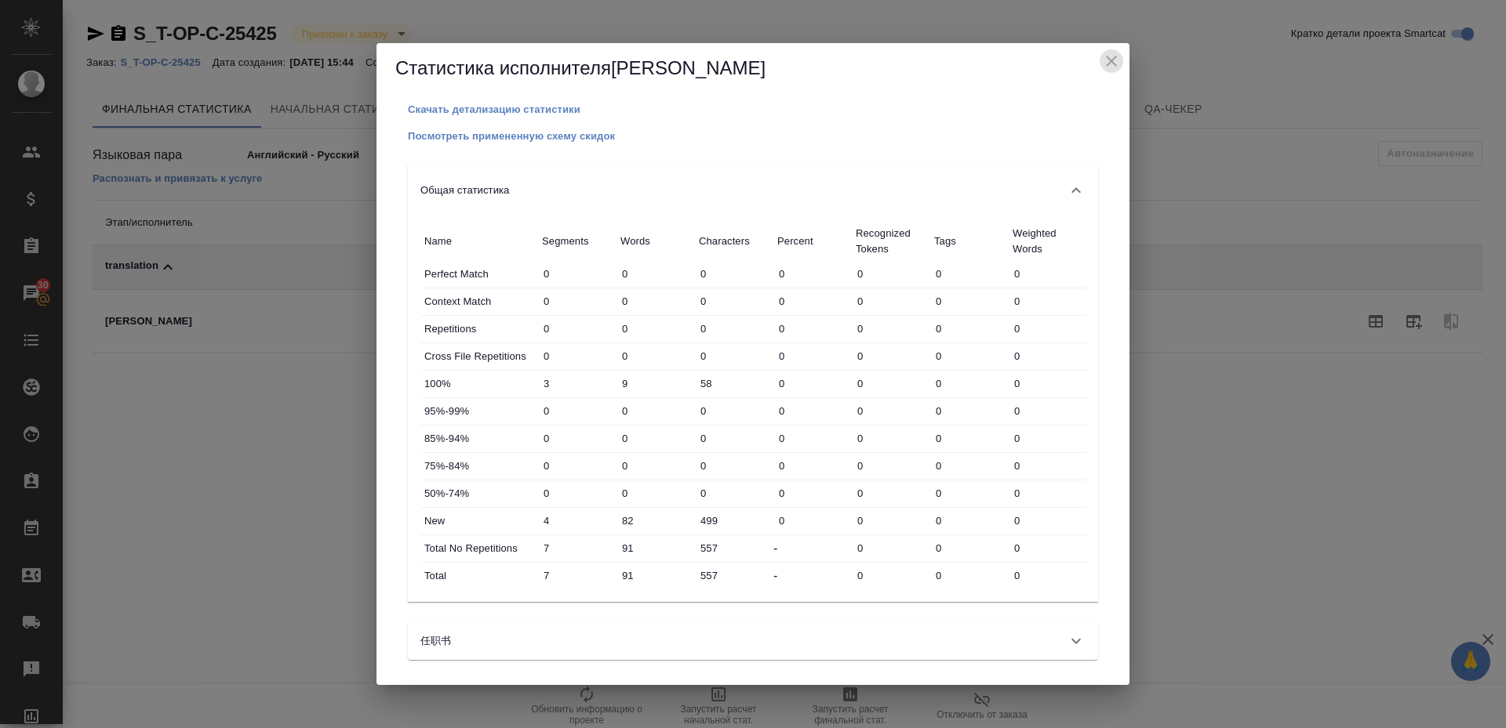
click at [1117, 67] on icon "close" at bounding box center [1111, 61] width 19 height 19
